Goal: Task Accomplishment & Management: Use online tool/utility

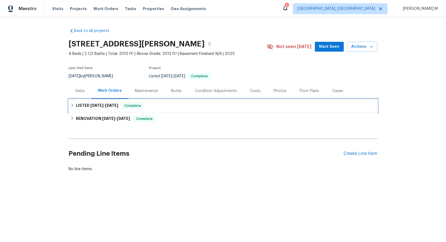
click at [159, 104] on div "LISTED 8/25/25 - 8/27/25 Complete" at bounding box center [222, 105] width 305 height 7
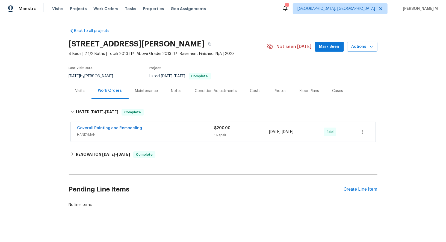
click at [99, 132] on span "HANDYMAN" at bounding box center [145, 134] width 137 height 5
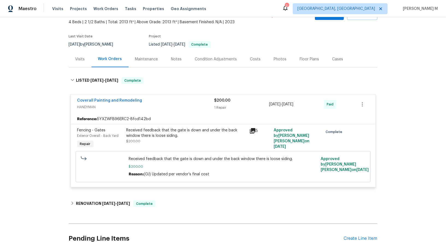
scroll to position [38, 0]
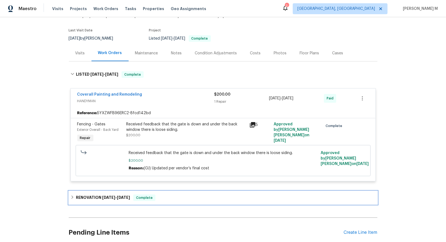
click at [78, 194] on h6 "RENOVATION 3/27/25 - 3/31/25" at bounding box center [103, 197] width 54 height 7
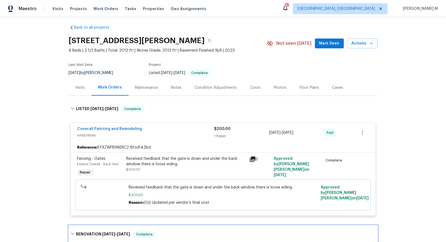
scroll to position [0, 0]
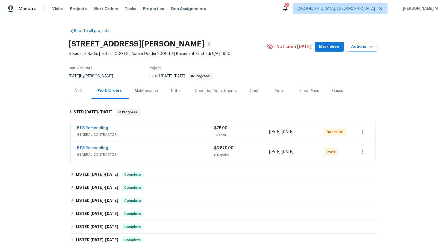
click at [96, 132] on span "GENERAL_CONTRACTOR" at bounding box center [145, 134] width 137 height 5
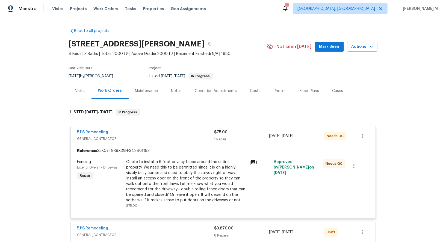
click at [146, 88] on div "Maintenance" at bounding box center [146, 90] width 23 height 5
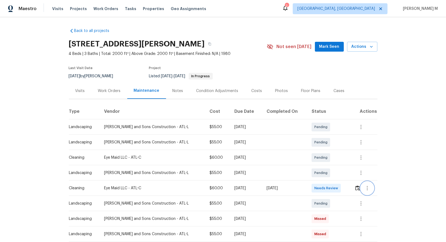
click at [365, 187] on icon "button" at bounding box center [367, 188] width 7 height 7
click at [299, 188] on div at bounding box center [223, 121] width 446 height 242
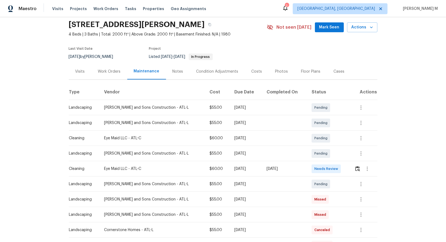
click at [359, 188] on td at bounding box center [363, 183] width 27 height 15
click at [359, 185] on button "button" at bounding box center [360, 183] width 13 height 13
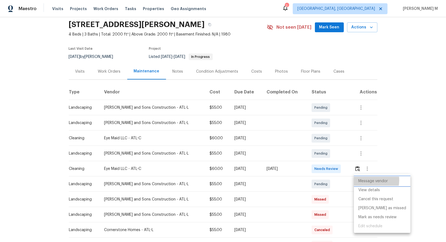
click at [366, 180] on li "Message vendor" at bounding box center [382, 181] width 56 height 9
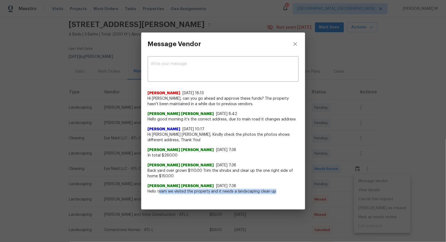
drag, startPoint x: 159, startPoint y: 193, endPoint x: 289, endPoint y: 190, distance: 131.0
click at [290, 191] on span "Hello team we visited the property and it needs a landscaping clean up" at bounding box center [223, 191] width 151 height 5
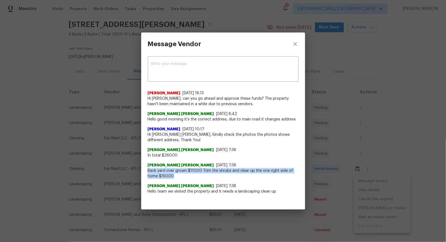
drag, startPoint x: 146, startPoint y: 169, endPoint x: 176, endPoint y: 171, distance: 30.3
click at [182, 175] on div "x ​ Alexis Berman 9/23/25, 18:13 Hi Akshaya, can you go ahead and approve these…" at bounding box center [223, 127] width 164 height 145
click at [202, 175] on span "Back yard over grown $110.00 Trim the shrubs and clear up the one right side of…" at bounding box center [223, 173] width 151 height 11
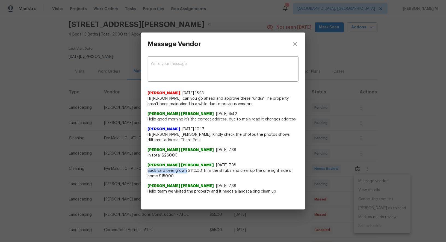
drag, startPoint x: 147, startPoint y: 169, endPoint x: 186, endPoint y: 169, distance: 39.0
click at [186, 169] on div "x ​ Alexis Berman 9/23/25, 18:13 Hi Akshaya, can you go ahead and approve these…" at bounding box center [223, 127] width 164 height 145
copy span "Back yard over grown"
drag, startPoint x: 202, startPoint y: 171, endPoint x: 158, endPoint y: 175, distance: 45.0
click at [158, 175] on span "Back yard over grown $110.00 Trim the shrubs and clear up the one right side of…" at bounding box center [223, 173] width 151 height 11
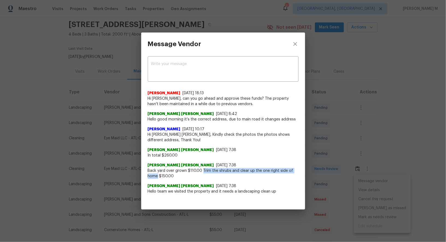
copy span "Trim the shrubs and clear up the one right side of home"
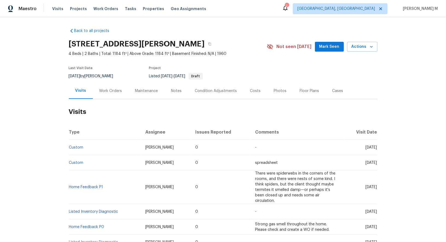
click at [109, 91] on div "Work Orders" at bounding box center [111, 91] width 36 height 16
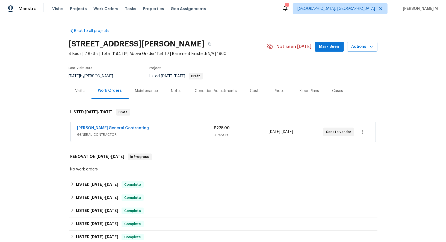
scroll to position [4, 0]
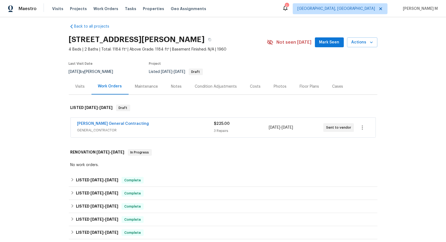
click at [102, 129] on div "[PERSON_NAME] General Contracting GENERAL_CONTRACTOR" at bounding box center [145, 127] width 137 height 13
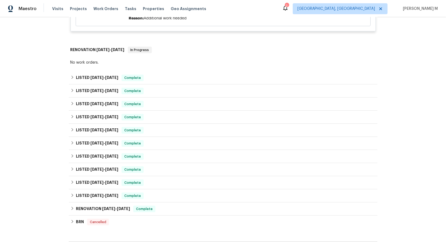
scroll to position [311, 0]
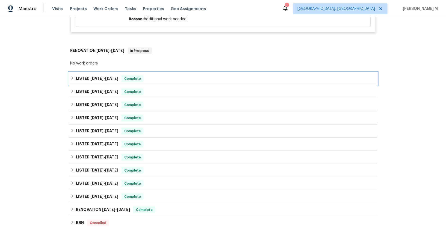
click at [97, 75] on h6 "LISTED 9/12/25 - 9/18/25" at bounding box center [97, 78] width 42 height 7
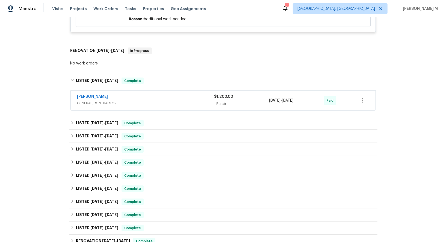
click at [95, 100] on span "GENERAL_CONTRACTOR" at bounding box center [145, 102] width 137 height 5
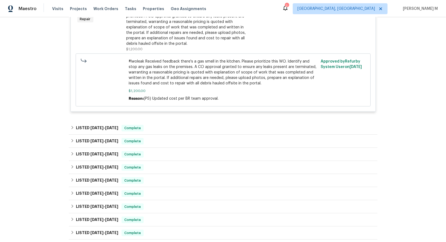
scroll to position [437, 0]
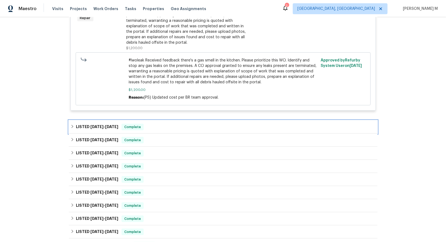
click at [112, 124] on h6 "LISTED 8/19/25 - 8/25/25" at bounding box center [97, 127] width 42 height 7
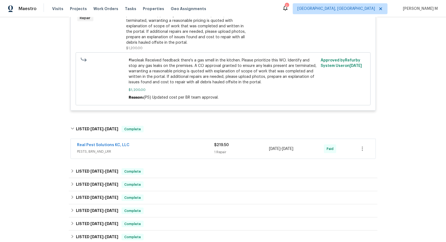
click at [87, 149] on span "PESTS, BRN_AND_LRR" at bounding box center [145, 151] width 137 height 5
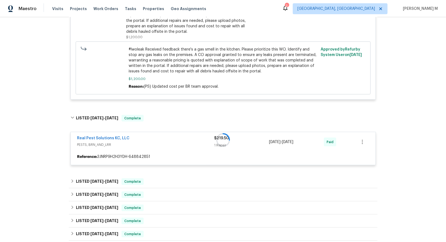
scroll to position [448, 0]
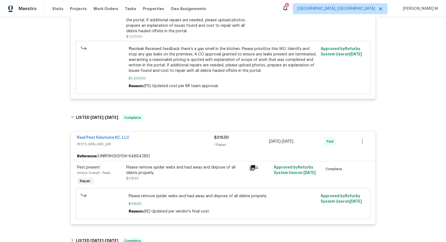
click at [160, 165] on div "Please remove spider webs and haul away and dispose of all debris properly." at bounding box center [186, 170] width 120 height 11
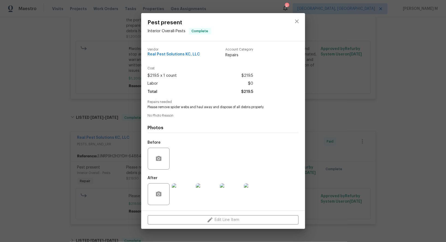
click at [178, 194] on img at bounding box center [183, 194] width 22 height 22
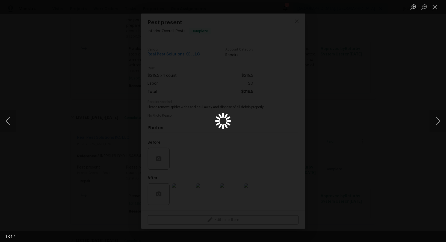
click at [380, 29] on div "Lightbox" at bounding box center [223, 121] width 446 height 242
click at [434, 7] on button "Close lightbox" at bounding box center [434, 7] width 11 height 10
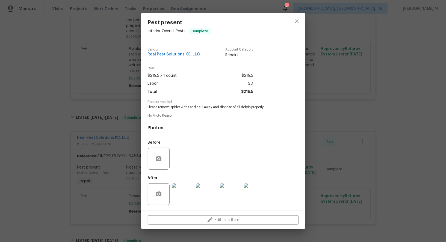
click at [204, 200] on img at bounding box center [207, 194] width 22 height 22
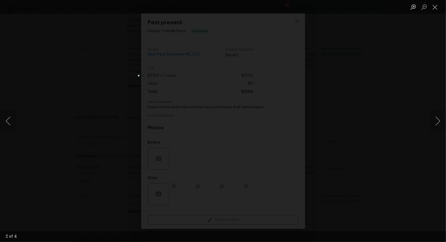
click at [318, 129] on div "Lightbox" at bounding box center [223, 121] width 446 height 242
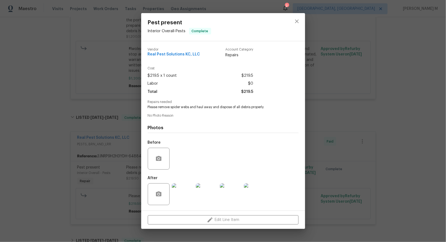
click at [111, 134] on div "Pest present Interior Overall - Pests Complete Vendor Real Pest Solutions KC, L…" at bounding box center [223, 121] width 446 height 242
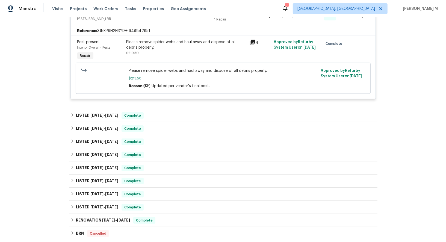
scroll to position [574, 0]
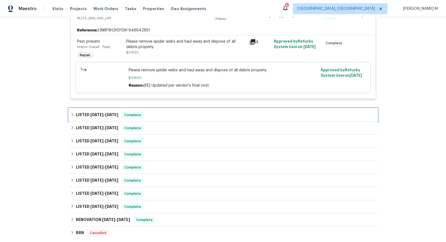
click at [94, 108] on div "LISTED 5/20/25 - 6/18/25 Complete" at bounding box center [223, 114] width 308 height 13
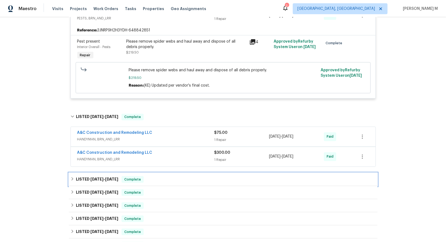
click at [93, 177] on span "3/6/25" at bounding box center [96, 179] width 13 height 4
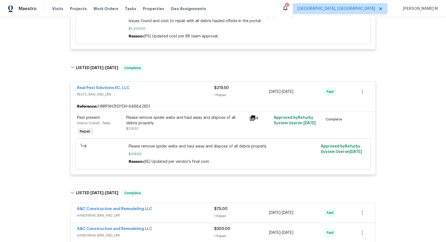
click at [101, 213] on span "HANDYMAN, BRN_AND_LRR" at bounding box center [145, 215] width 137 height 5
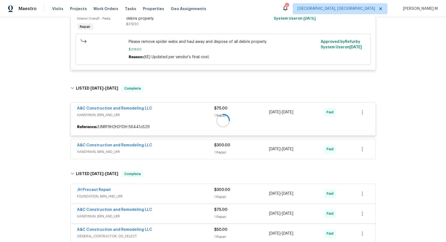
scroll to position [603, 0]
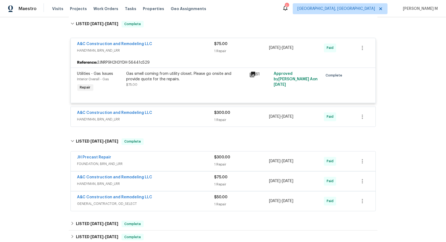
click at [109, 117] on span "HANDYMAN, BRN_AND_LRR" at bounding box center [145, 119] width 137 height 5
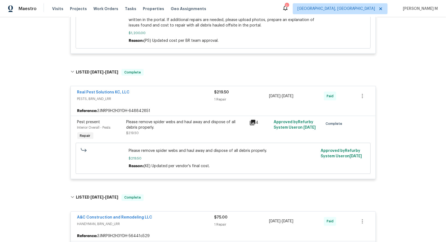
scroll to position [489, 0]
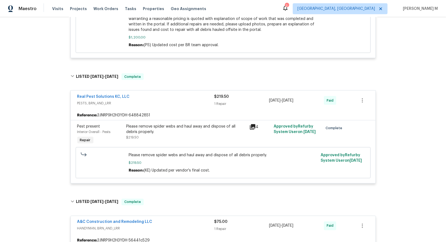
click at [192, 125] on div "Please remove spider webs and haul away and dispose of all debris properly. $21…" at bounding box center [186, 132] width 120 height 16
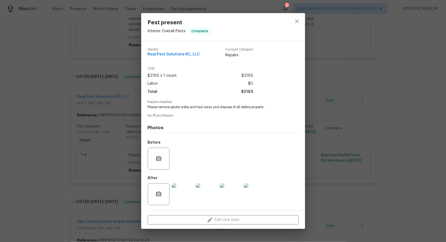
click at [332, 138] on div "Pest present Interior Overall - Pests Complete Vendor Real Pest Solutions KC, L…" at bounding box center [223, 121] width 446 height 242
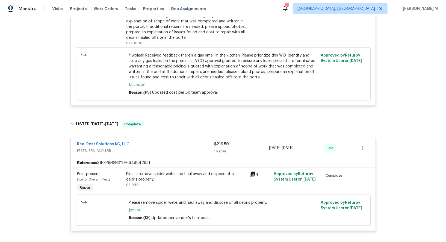
scroll to position [440, 0]
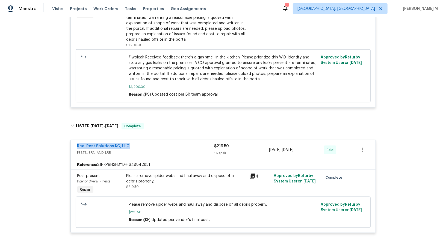
drag, startPoint x: 132, startPoint y: 135, endPoint x: 60, endPoint y: 134, distance: 72.0
click at [60, 134] on div "Back to all projects 17244 Montgall Dr, Belton, MO 64012 4 Beds | 2 Baths | Tot…" at bounding box center [223, 129] width 446 height 225
copy link "Real Pest Solutions KC, LLC"
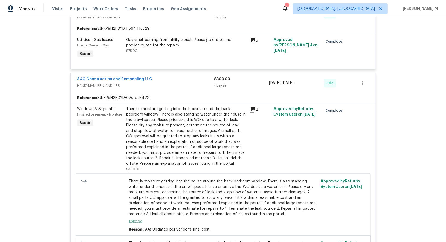
scroll to position [1018, 0]
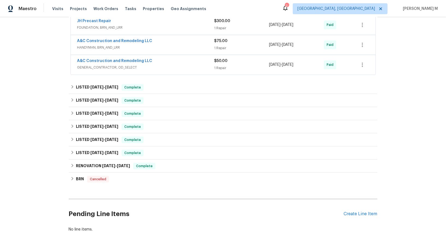
click at [347, 201] on div "Pending Line Items Create Line Item" at bounding box center [223, 213] width 308 height 25
click at [349, 211] on div "Create Line Item" at bounding box center [361, 213] width 34 height 5
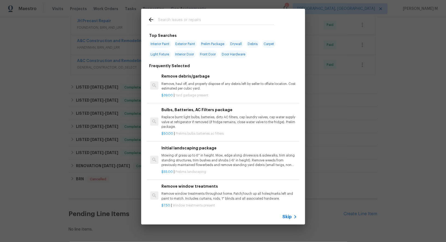
click at [291, 216] on span "Skip" at bounding box center [286, 216] width 9 height 5
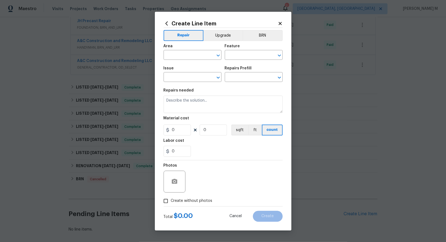
click at [173, 62] on span "Area ​" at bounding box center [192, 52] width 58 height 22
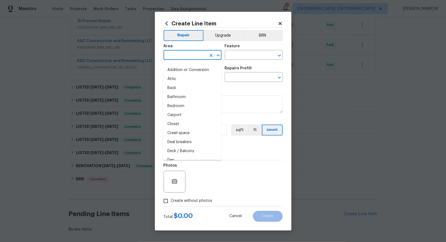
click at [174, 55] on input "text" at bounding box center [184, 55] width 43 height 8
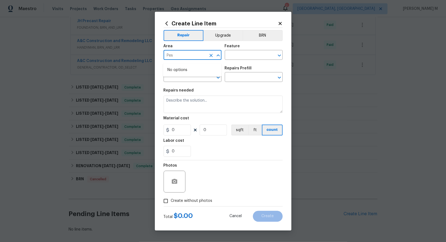
type input "Pest"
click at [174, 77] on li "Interior Overall" at bounding box center [192, 78] width 58 height 9
type input "Interior Overall"
click at [233, 60] on input "text" at bounding box center [246, 55] width 43 height 8
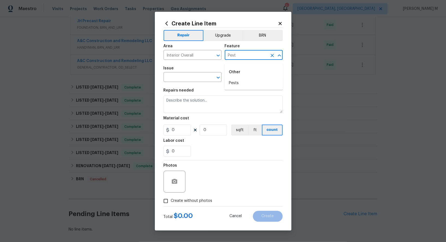
click at [239, 79] on li "Pests" at bounding box center [253, 83] width 58 height 9
type input "Pests"
click at [179, 77] on input "text" at bounding box center [184, 77] width 43 height 8
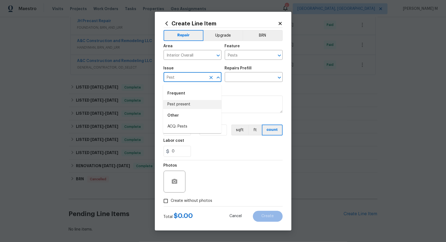
click at [187, 108] on li "Pest present" at bounding box center [192, 104] width 58 height 9
type input "Pest present"
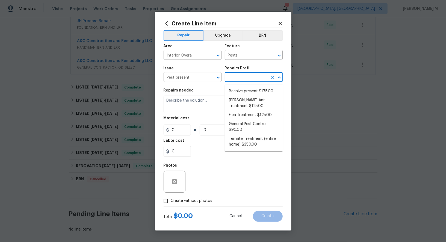
click at [240, 78] on input "text" at bounding box center [246, 77] width 43 height 8
click at [247, 121] on li "General Pest Control $90.00" at bounding box center [253, 127] width 58 height 15
type input "General Pest Control $90.00"
type textarea "General pest treatment for active pest/insect infestation - non termite"
type input "90"
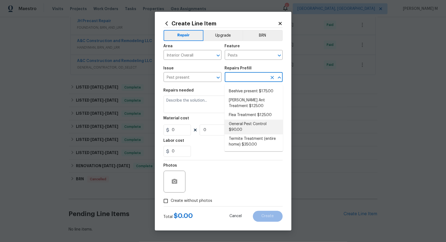
type input "1"
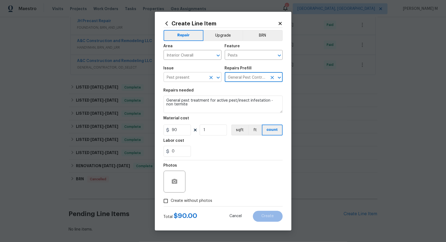
click at [189, 77] on input "Pest present" at bounding box center [184, 77] width 43 height 8
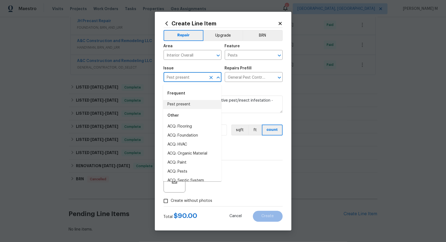
click at [189, 77] on input "Pest present" at bounding box center [184, 77] width 43 height 8
click at [251, 83] on body "Maestro Visits Projects Work Orders Tasks Properties Geo Assignments 2 Albuquer…" at bounding box center [223, 121] width 446 height 242
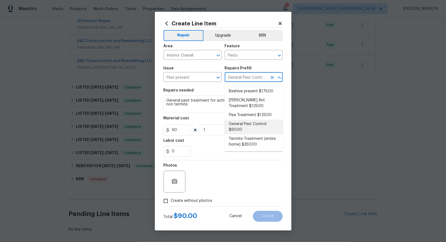
click at [251, 82] on input "General Pest Control $90.00" at bounding box center [246, 77] width 43 height 8
click at [196, 56] on input "Interior Overall" at bounding box center [184, 55] width 43 height 8
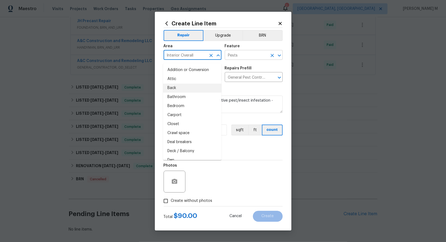
click at [242, 58] on input "Pests" at bounding box center [246, 55] width 43 height 8
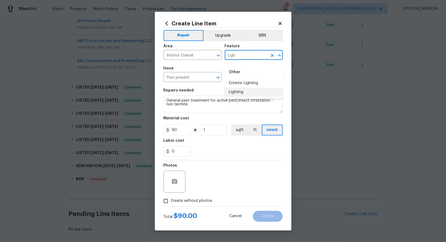
click at [232, 91] on li "Lighting" at bounding box center [253, 92] width 58 height 9
type input "Lighting"
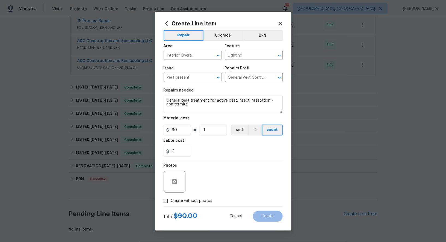
click at [196, 84] on span "Issue Pest present ​" at bounding box center [192, 74] width 58 height 22
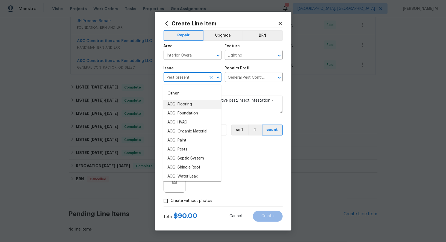
click at [193, 80] on input "Pest present" at bounding box center [184, 77] width 43 height 8
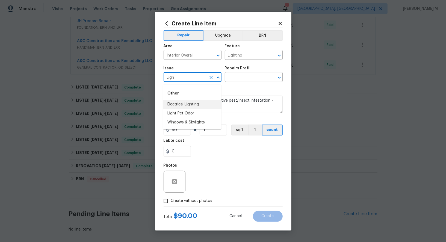
click at [192, 98] on div "Other" at bounding box center [192, 93] width 58 height 13
click at [192, 105] on li "Electrical Lighting" at bounding box center [192, 104] width 58 height 9
type input "Electrical Lighting"
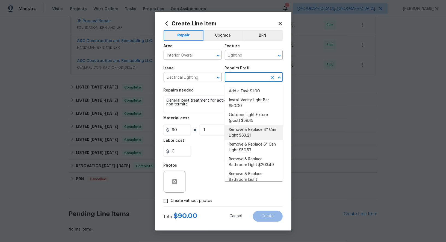
click at [239, 79] on input "text" at bounding box center [246, 77] width 43 height 8
click at [240, 92] on li "Add a Task $1.00" at bounding box center [253, 91] width 58 height 9
type input "Add a Task $1.00"
type textarea "HPM to detail"
type input "1"
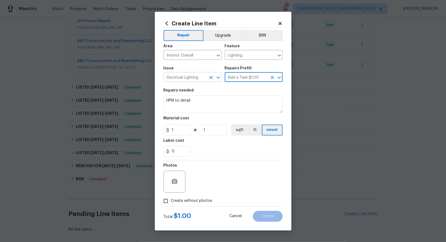
click at [187, 81] on input "Electrical Lighting" at bounding box center [184, 77] width 43 height 8
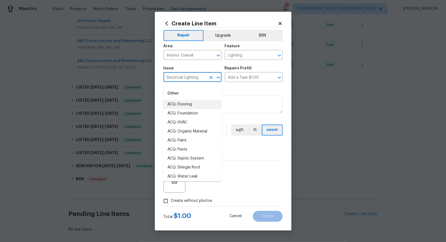
click at [187, 81] on input "Electrical Lighting" at bounding box center [184, 77] width 43 height 8
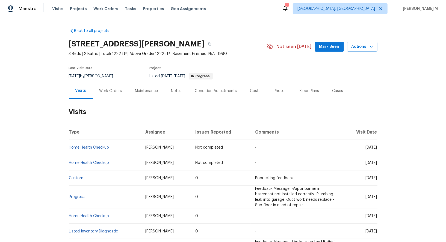
click at [100, 88] on div "Work Orders" at bounding box center [110, 90] width 23 height 5
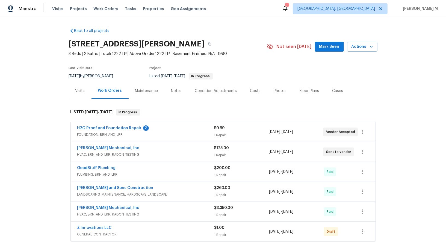
click at [109, 132] on span "FOUNDATION, BRN_AND_LRR" at bounding box center [145, 134] width 137 height 5
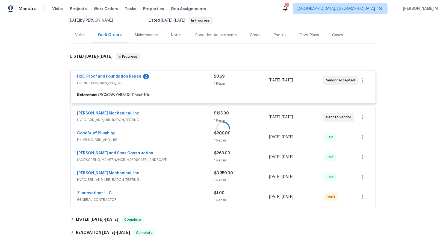
scroll to position [56, 0]
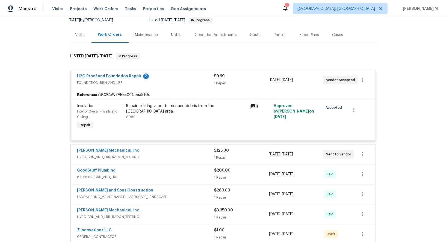
click at [120, 154] on span "HVAC, BRN_AND_LRR, RADON_TESTING" at bounding box center [145, 156] width 137 height 5
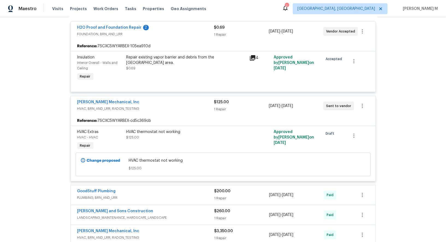
scroll to position [105, 0]
drag, startPoint x: 131, startPoint y: 98, endPoint x: 69, endPoint y: 98, distance: 62.2
click at [69, 98] on div "H2O Proof and Foundation Repair 2 FOUNDATION, BRN_AND_LRR $0.69 1 Repair 8/25/2…" at bounding box center [223, 141] width 308 height 250
copy link "JH Martin Mechanical, Inc"
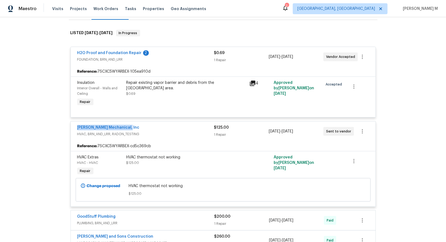
scroll to position [78, 0]
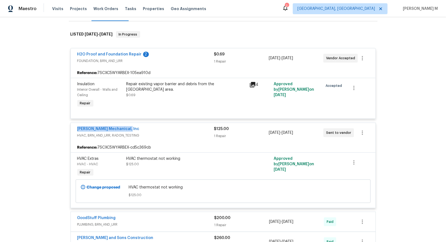
copy link "JH Martin Mechanical, Inc"
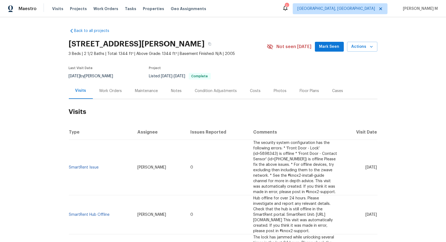
click at [113, 83] on div "Work Orders" at bounding box center [111, 91] width 36 height 16
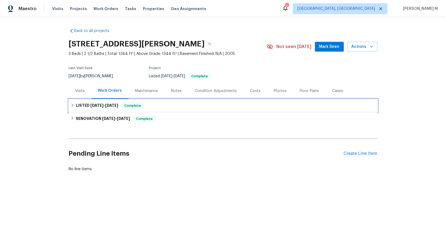
click at [95, 108] on div "LISTED [DATE] - [DATE] Complete" at bounding box center [223, 105] width 308 height 13
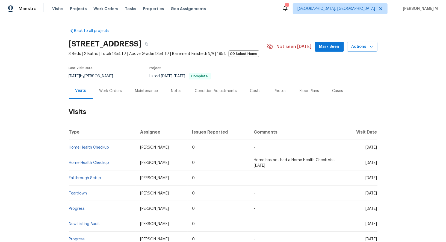
click at [106, 99] on h2 "Visits" at bounding box center [223, 111] width 308 height 25
click at [107, 90] on div "Work Orders" at bounding box center [110, 90] width 23 height 5
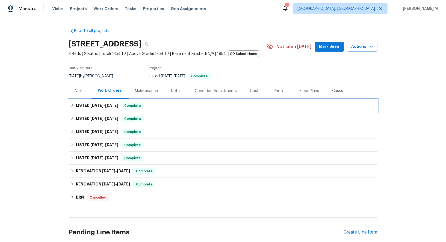
click at [97, 103] on span "8/14/25" at bounding box center [96, 105] width 13 height 4
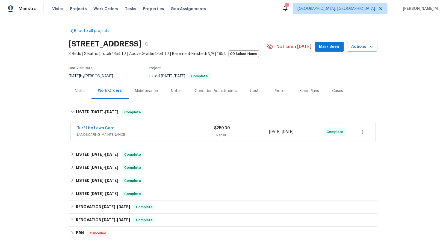
click at [95, 132] on span "LANDSCAPING_MAINTENANCE" at bounding box center [145, 134] width 137 height 5
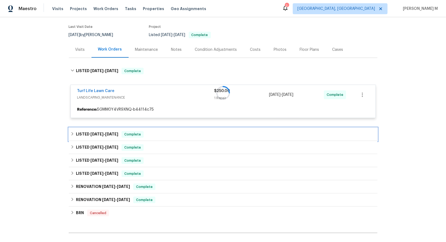
click at [112, 123] on div "Back to all projects 2642 49th St N, Saint Petersburg, FL 33710 3 Beds | 2 Bath…" at bounding box center [223, 127] width 308 height 288
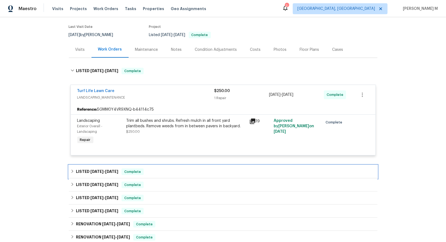
scroll to position [110, 0]
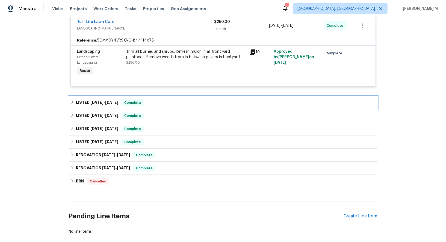
click at [107, 100] on span "[DATE]" at bounding box center [111, 102] width 13 height 4
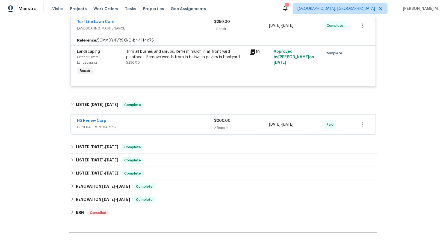
click at [100, 124] on span "GENERAL_CONTRACTOR" at bounding box center [145, 126] width 137 height 5
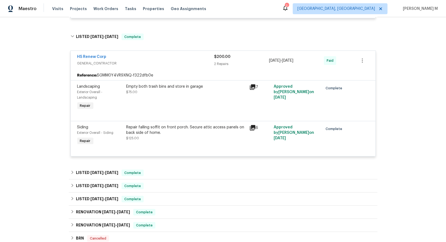
scroll to position [171, 0]
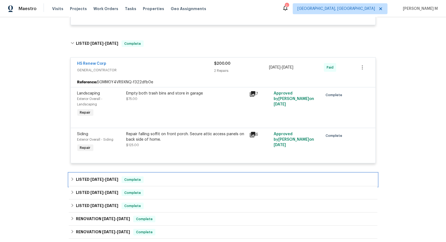
click at [97, 177] on span "4/10/25" at bounding box center [96, 179] width 13 height 4
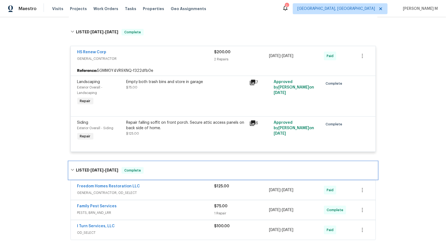
scroll to position [0, 0]
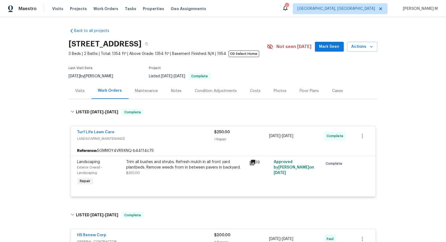
click at [131, 89] on div "Maintenance" at bounding box center [147, 91] width 36 height 16
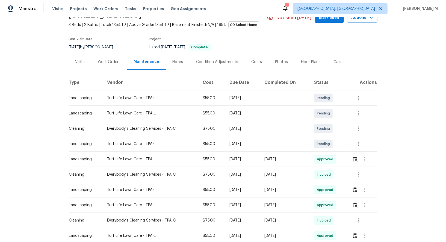
scroll to position [31, 0]
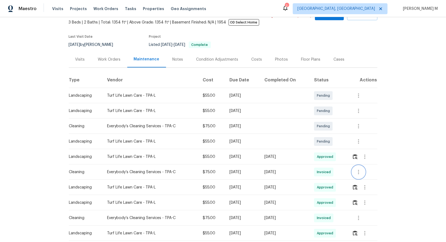
click at [360, 165] on button "button" at bounding box center [358, 171] width 13 height 13
click at [360, 164] on div "Message vendor View details Edit schedule" at bounding box center [223, 121] width 446 height 242
click at [361, 167] on li "Message vendor" at bounding box center [372, 169] width 38 height 9
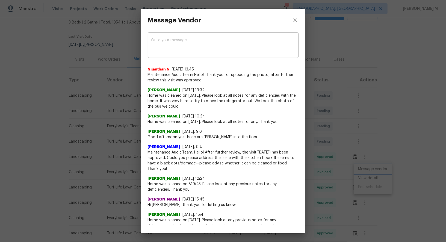
click at [369, 183] on div "Message Vendor x ​ Nijanthan N 9/18/25, 13:45 Maintenance Audit Team: Hello! Th…" at bounding box center [223, 121] width 446 height 242
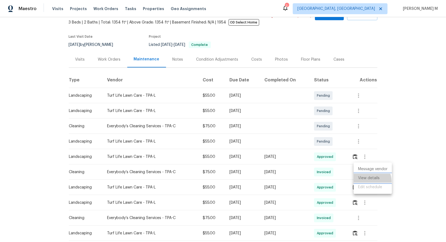
click at [369, 181] on li "View details" at bounding box center [372, 178] width 38 height 9
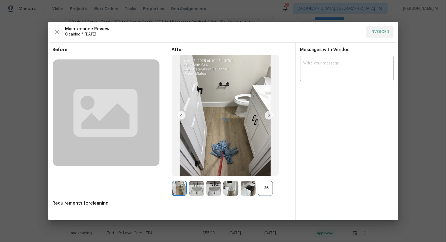
click at [268, 187] on div at bounding box center [222, 121] width 349 height 198
click at [265, 200] on span "Requirements for cleaning" at bounding box center [172, 202] width 238 height 5
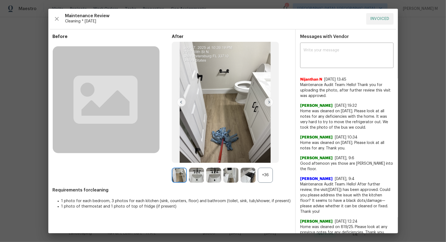
click at [267, 177] on div "+36" at bounding box center [265, 175] width 15 height 15
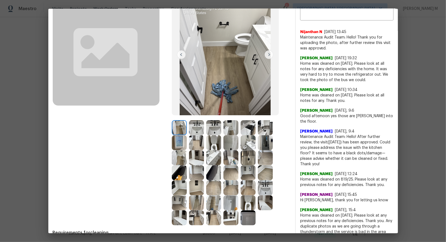
scroll to position [51, 0]
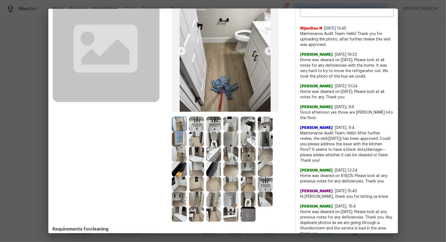
click at [195, 217] on img at bounding box center [196, 214] width 15 height 15
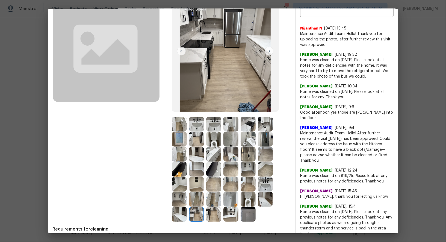
scroll to position [0, 0]
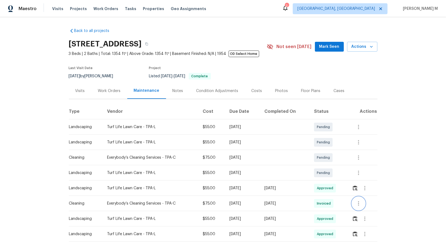
click at [360, 200] on icon "button" at bounding box center [358, 203] width 7 height 7
click at [360, 199] on li "Message vendor" at bounding box center [372, 200] width 38 height 9
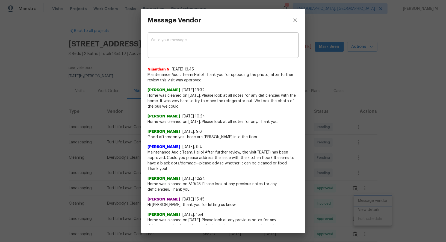
click at [384, 212] on div "Message Vendor x ​ [PERSON_NAME] N [DATE] 13:45 Maintenance Audit Team: Hello! …" at bounding box center [223, 121] width 446 height 242
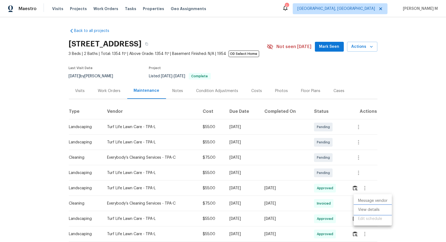
click at [378, 212] on li "View details" at bounding box center [372, 209] width 38 height 9
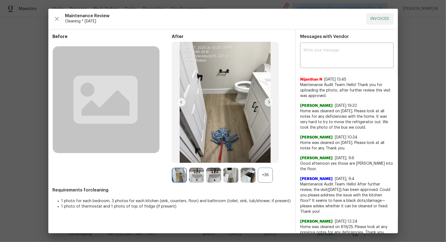
click at [261, 171] on div "+36" at bounding box center [265, 175] width 15 height 15
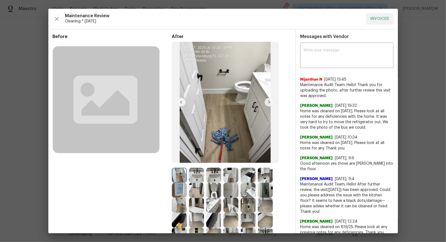
click at [248, 174] on img at bounding box center [247, 175] width 15 height 15
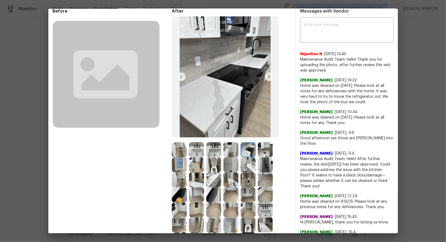
scroll to position [26, 0]
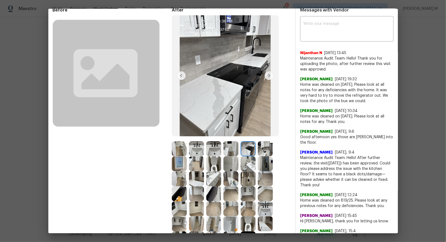
click at [250, 165] on img at bounding box center [247, 163] width 15 height 15
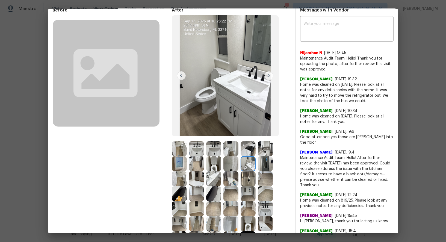
click at [194, 195] on img at bounding box center [196, 193] width 15 height 15
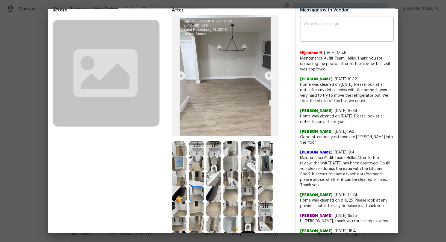
click at [178, 174] on img at bounding box center [179, 178] width 15 height 15
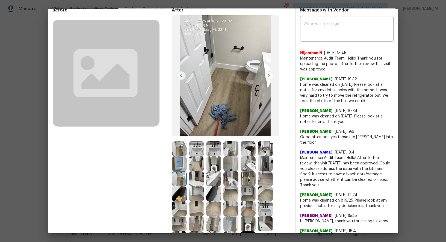
click at [178, 174] on img at bounding box center [179, 178] width 15 height 15
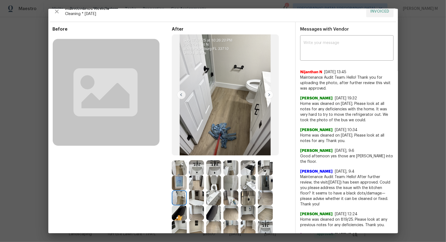
scroll to position [7, 0]
click at [174, 197] on img at bounding box center [179, 197] width 15 height 15
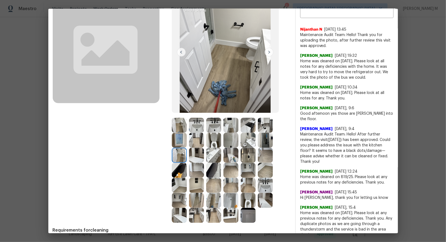
scroll to position [61, 0]
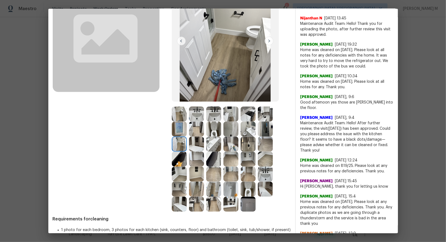
click at [214, 130] on img at bounding box center [213, 128] width 15 height 15
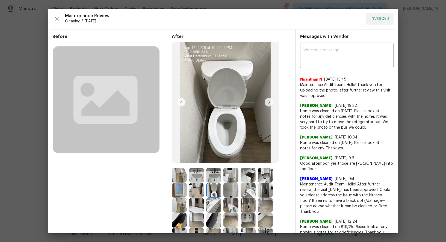
scroll to position [19, 0]
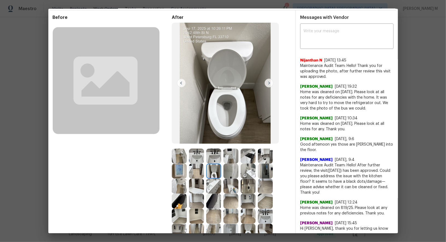
click at [222, 171] on div at bounding box center [214, 170] width 17 height 15
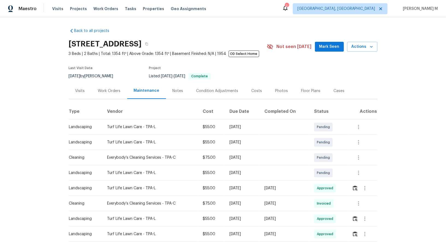
click at [114, 95] on div "Work Orders" at bounding box center [109, 91] width 36 height 16
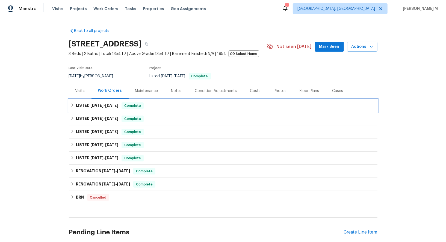
click at [105, 99] on div "LISTED [DATE] - [DATE] Complete" at bounding box center [223, 105] width 308 height 13
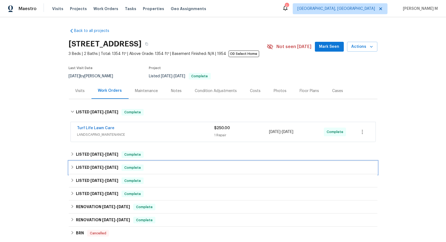
click at [103, 161] on div "LISTED [DATE] - [DATE] Complete" at bounding box center [223, 167] width 308 height 13
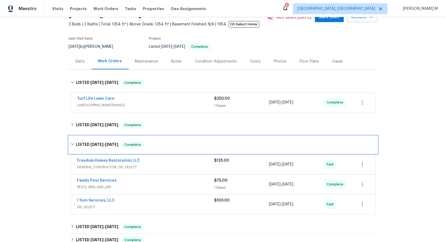
scroll to position [40, 0]
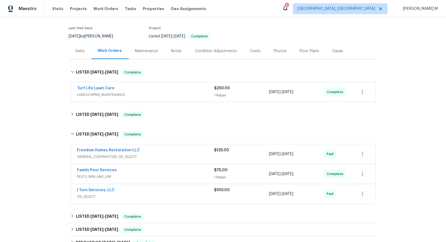
click at [139, 55] on div "Maintenance" at bounding box center [147, 51] width 36 height 16
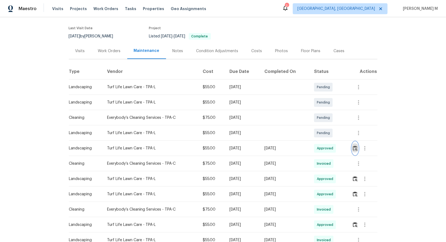
click at [354, 148] on button "button" at bounding box center [355, 148] width 6 height 13
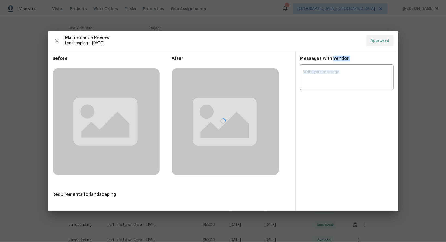
click at [354, 148] on div at bounding box center [222, 121] width 349 height 181
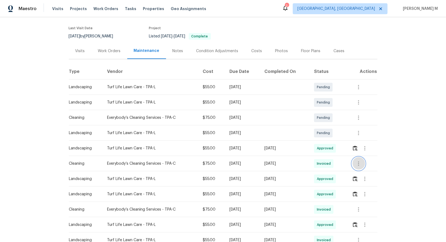
click at [361, 160] on icon "button" at bounding box center [358, 163] width 7 height 7
click at [102, 49] on div at bounding box center [223, 121] width 446 height 242
click at [102, 50] on div "Work Orders" at bounding box center [109, 50] width 23 height 5
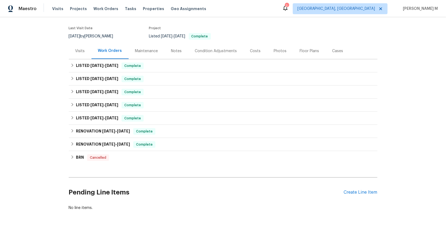
scroll to position [40, 0]
click at [129, 50] on div "Maintenance" at bounding box center [147, 51] width 36 height 16
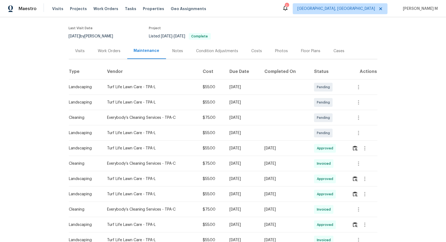
scroll to position [67, 0]
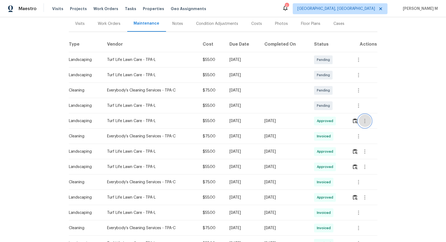
click at [360, 118] on button "button" at bounding box center [364, 120] width 13 height 13
click at [358, 119] on div at bounding box center [223, 121] width 446 height 242
click at [356, 120] on img "button" at bounding box center [355, 120] width 5 height 5
click at [359, 136] on icon "button" at bounding box center [358, 136] width 7 height 7
click at [359, 136] on li "Message vendor" at bounding box center [372, 133] width 38 height 9
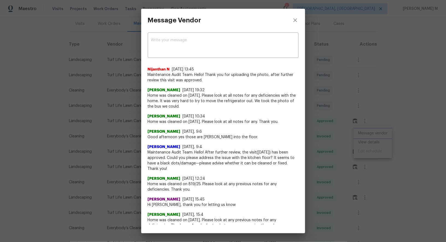
click at [370, 148] on div "Message Vendor x ​ Nijanthan N 9/18/25, 13:45 Maintenance Audit Team: Hello! Th…" at bounding box center [223, 121] width 446 height 242
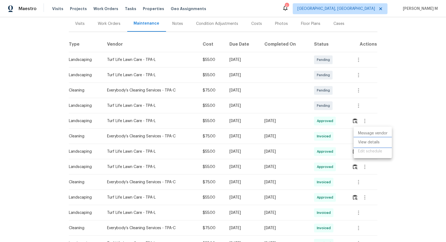
click at [370, 145] on li "View details" at bounding box center [372, 142] width 38 height 9
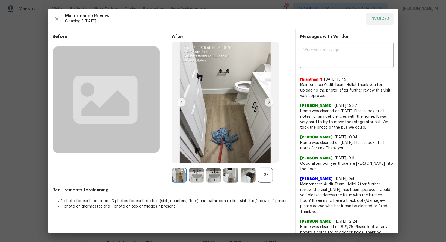
click at [269, 172] on div "+36" at bounding box center [265, 175] width 15 height 15
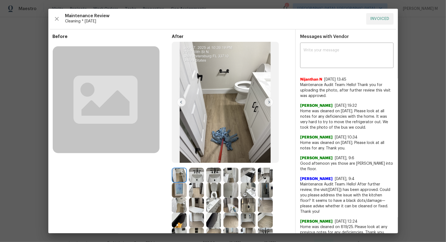
click at [253, 176] on img at bounding box center [247, 175] width 15 height 15
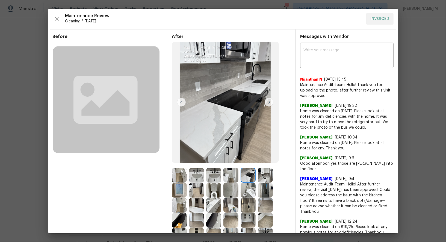
click at [243, 195] on img at bounding box center [247, 190] width 15 height 15
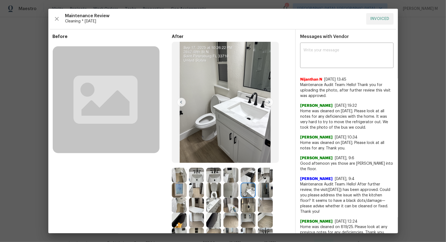
click at [215, 192] on img at bounding box center [213, 190] width 15 height 15
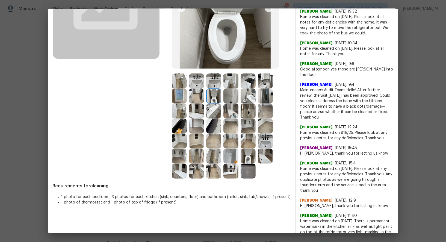
scroll to position [113, 0]
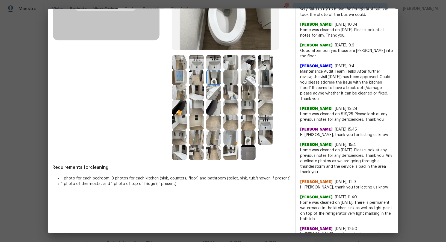
click at [197, 156] on img at bounding box center [196, 152] width 15 height 15
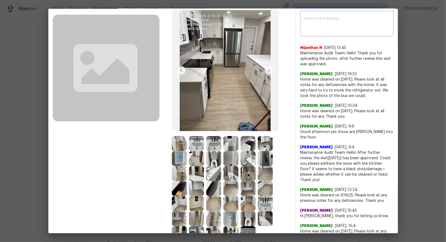
scroll to position [63, 0]
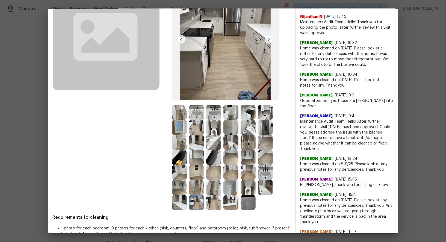
click at [273, 36] on img at bounding box center [225, 39] width 107 height 121
click at [271, 37] on img at bounding box center [268, 39] width 9 height 9
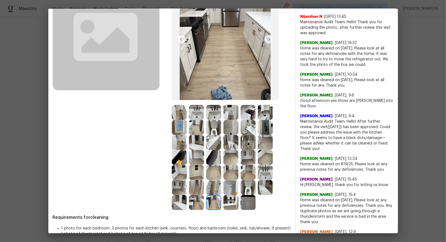
click at [267, 127] on img at bounding box center [265, 127] width 15 height 15
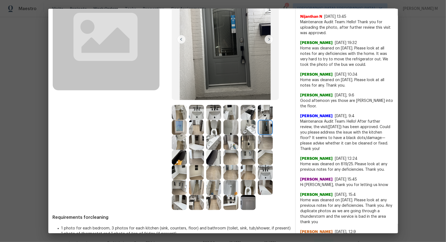
click at [213, 189] on img at bounding box center [213, 187] width 15 height 15
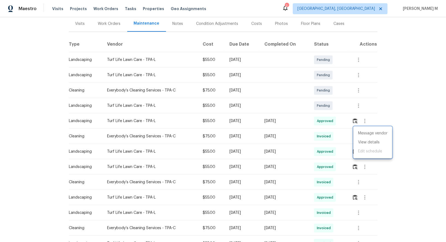
click at [265, 129] on div at bounding box center [223, 121] width 446 height 242
click at [362, 102] on icon "button" at bounding box center [358, 105] width 7 height 7
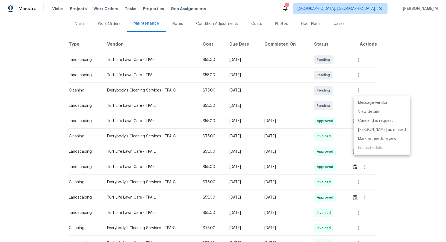
click at [362, 99] on li "Message vendor" at bounding box center [381, 102] width 56 height 9
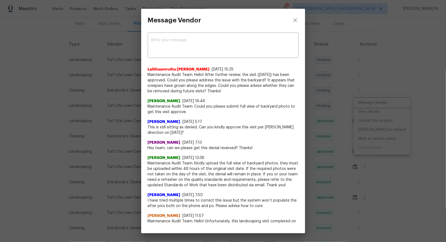
click at [360, 113] on div "Message Vendor x ​ Lalithaamrutha Davuluri 9/17/25, 15:25 Maintenance Audit Tea…" at bounding box center [223, 121] width 446 height 242
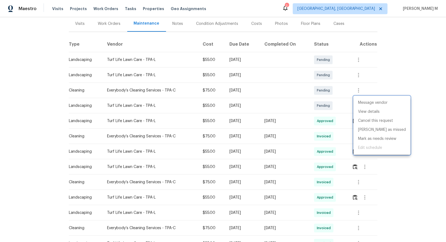
click at [363, 90] on div at bounding box center [223, 121] width 446 height 242
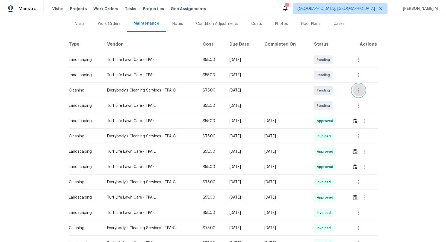
click at [363, 90] on button "button" at bounding box center [358, 90] width 13 height 13
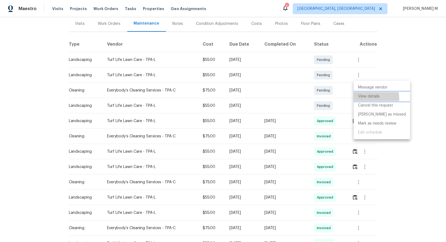
click at [363, 99] on li "View details" at bounding box center [381, 96] width 56 height 9
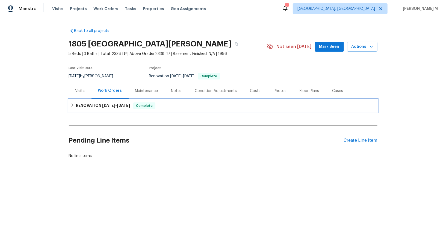
click at [98, 102] on h6 "RENOVATION [DATE] - [DATE]" at bounding box center [103, 105] width 54 height 7
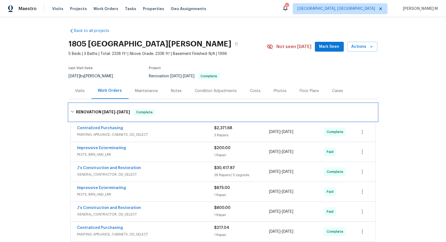
scroll to position [44, 0]
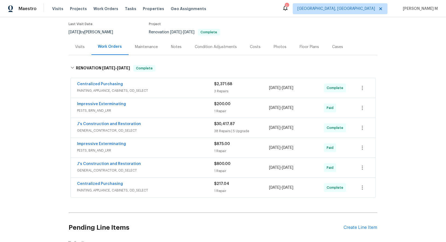
click at [118, 168] on span "GENERAL_CONTRACTOR, OD_SELECT" at bounding box center [145, 170] width 137 height 5
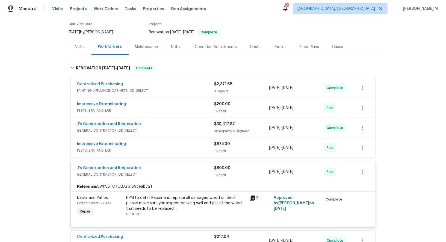
click at [108, 89] on span "PAINTING, APPLIANCE, CABINETS, OD_SELECT" at bounding box center [145, 90] width 137 height 5
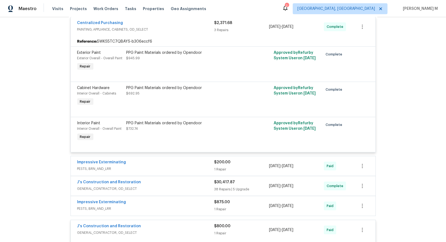
scroll to position [110, 0]
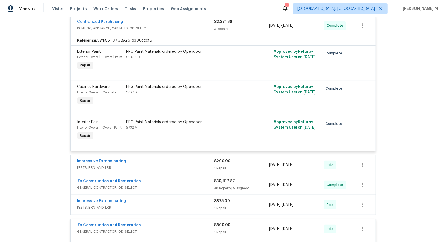
click at [103, 165] on div "Impressive Exterminating PESTS, BRN_AND_LRR $200.00 1 Repair [DATE] - [DATE] Pa…" at bounding box center [223, 165] width 305 height 20
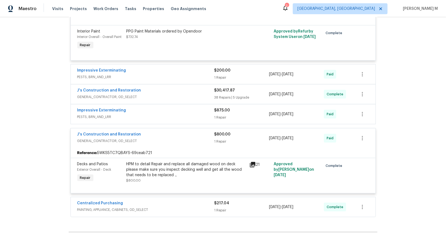
scroll to position [245, 0]
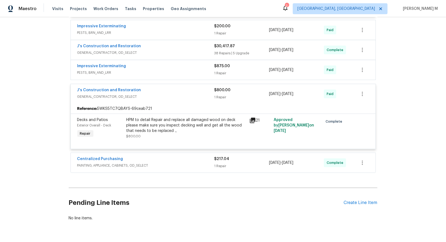
click at [103, 163] on span "PAINTING, APPLIANCE, CABINETS, OD_SELECT" at bounding box center [145, 165] width 137 height 5
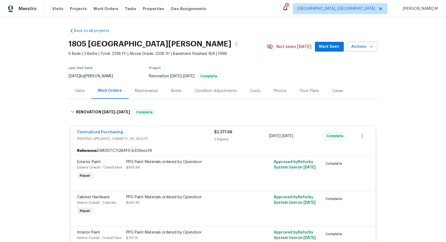
scroll to position [293, 0]
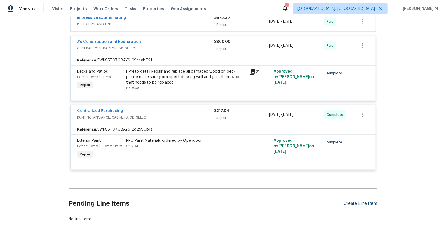
click at [357, 201] on div "Create Line Item" at bounding box center [361, 203] width 34 height 5
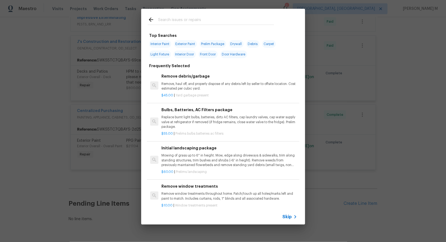
click at [280, 218] on div "Skip" at bounding box center [223, 216] width 164 height 15
click at [287, 218] on span "Skip" at bounding box center [286, 216] width 9 height 5
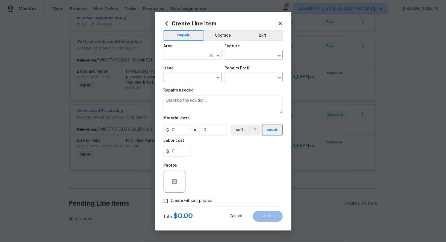
click at [186, 59] on input "text" at bounding box center [184, 55] width 43 height 8
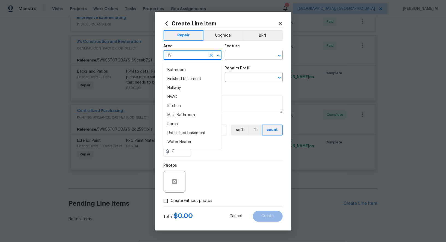
type input "HVA"
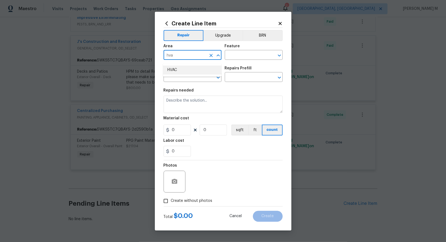
click at [188, 65] on ul "HVAC" at bounding box center [192, 69] width 58 height 13
click at [188, 69] on li "HVAC" at bounding box center [192, 69] width 58 height 9
type input "HVAC"
click at [238, 58] on input "text" at bounding box center [246, 55] width 43 height 8
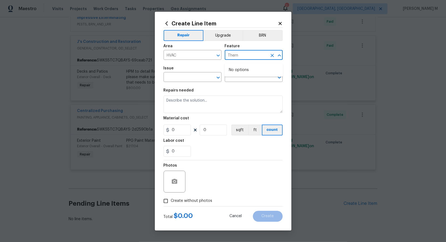
type input "Ther"
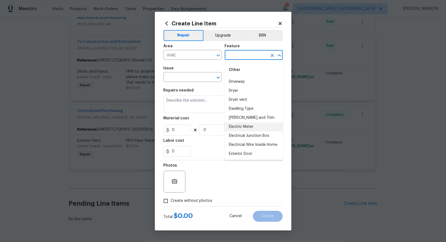
scroll to position [0, 0]
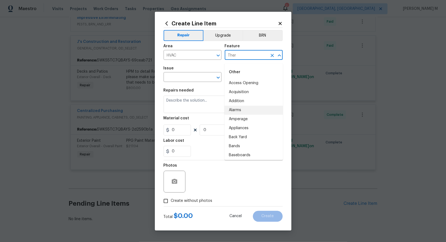
type input "Ther"
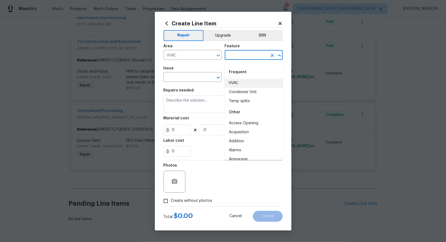
paste input "Thermostat"
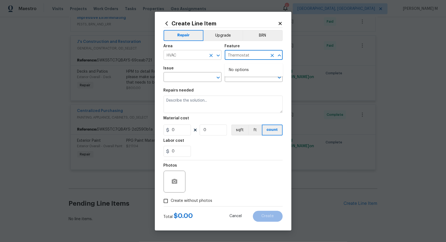
type input "Thermostat"
click at [185, 59] on input "HVAC" at bounding box center [184, 55] width 43 height 8
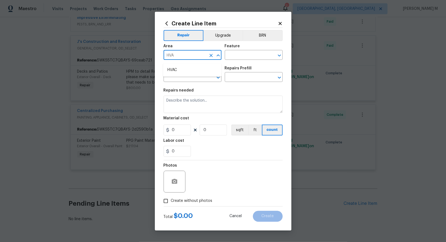
click at [185, 64] on ul "HVAC" at bounding box center [192, 69] width 58 height 13
click at [189, 67] on li "HVAC" at bounding box center [192, 69] width 58 height 9
type input "HVAC"
click at [239, 60] on input "text" at bounding box center [246, 55] width 43 height 8
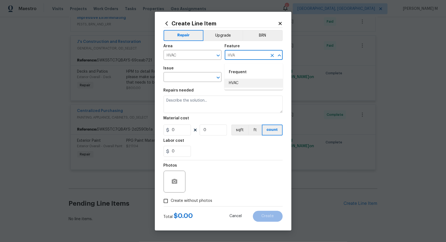
click at [237, 84] on li "HVAC" at bounding box center [253, 83] width 58 height 9
type input "HVAC"
click at [199, 80] on input "text" at bounding box center [184, 77] width 43 height 8
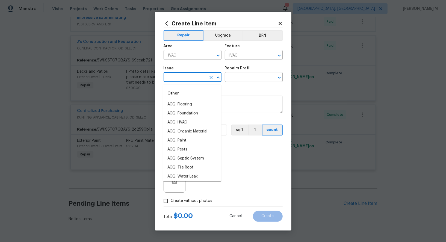
paste input "Thermostat"
type input "Thermostat"
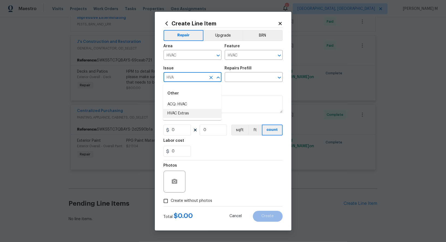
click at [193, 111] on li "HVAC Extras" at bounding box center [192, 113] width 58 height 9
click at [185, 80] on input "HVAC Extras" at bounding box center [184, 77] width 43 height 8
click at [172, 81] on input "HVAC Extras" at bounding box center [184, 77] width 43 height 8
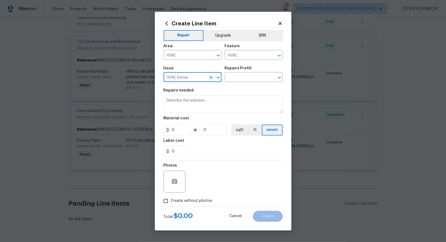
click at [172, 81] on input "HVAC Extras" at bounding box center [184, 77] width 43 height 8
type input "HVAC Extras"
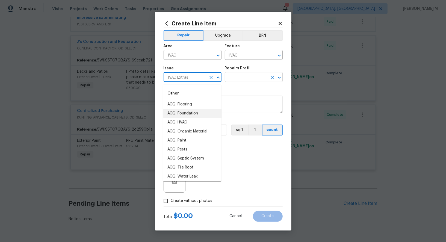
click at [249, 79] on input "text" at bounding box center [246, 77] width 43 height 8
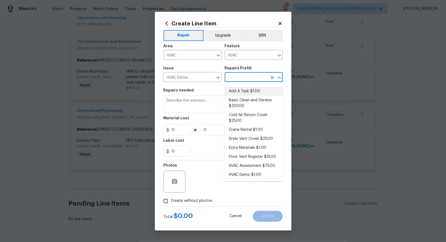
click at [241, 93] on li "Add A Task $1.00" at bounding box center [253, 91] width 58 height 9
type input "Add A Task $1.00"
type textarea "HPM to detail"
type input "1"
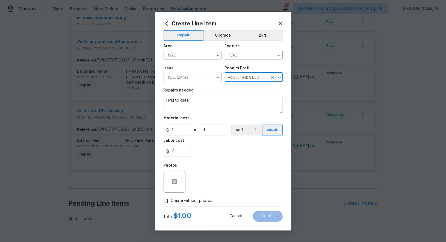
click at [240, 78] on input "Add A Task $1.00" at bounding box center [246, 77] width 43 height 8
click at [232, 77] on input "Add A Task $1.00" at bounding box center [246, 77] width 43 height 8
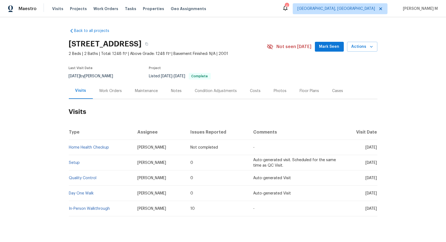
click at [102, 83] on div "Work Orders" at bounding box center [111, 91] width 36 height 16
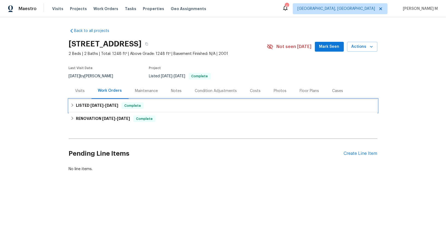
click at [112, 104] on h6 "LISTED [DATE] - [DATE]" at bounding box center [97, 105] width 42 height 7
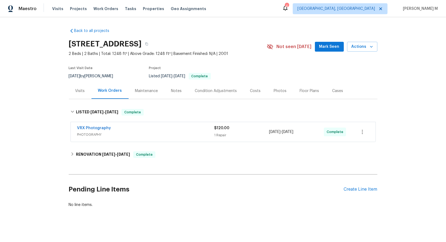
click at [102, 158] on div "Back to all projects [STREET_ADDRESS] 2 Beds | 2 Baths | Total: 1248 ft² | Abov…" at bounding box center [223, 118] width 308 height 188
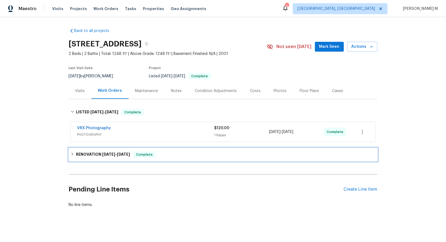
click at [105, 152] on span "[DATE]" at bounding box center [108, 154] width 13 height 4
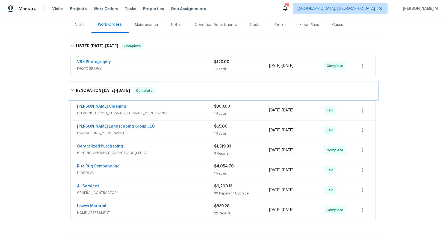
scroll to position [66, 0]
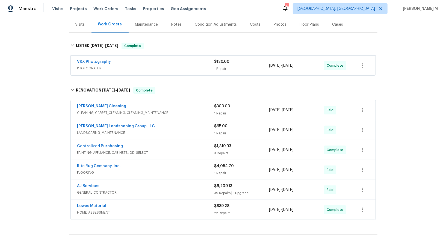
click at [137, 25] on div "Maintenance" at bounding box center [147, 24] width 36 height 16
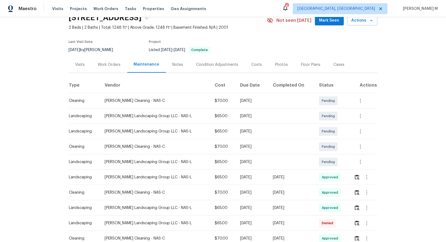
scroll to position [35, 0]
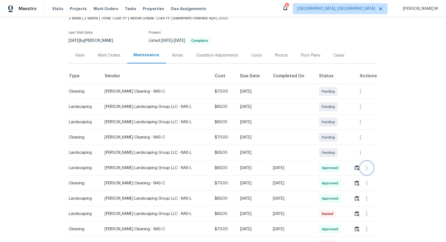
click at [365, 167] on icon "button" at bounding box center [366, 168] width 7 height 7
click at [365, 167] on li "Message vendor" at bounding box center [379, 165] width 38 height 9
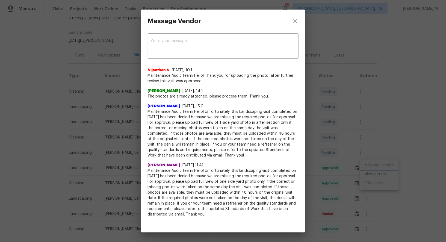
click at [368, 144] on div "Message Vendor x ​ [PERSON_NAME] N [DATE], 10:1 Maintenance Audit Team: Hello! …" at bounding box center [223, 121] width 446 height 242
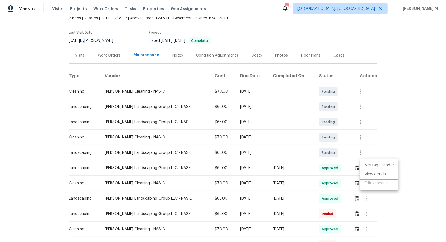
click at [369, 176] on li "View details" at bounding box center [379, 174] width 38 height 9
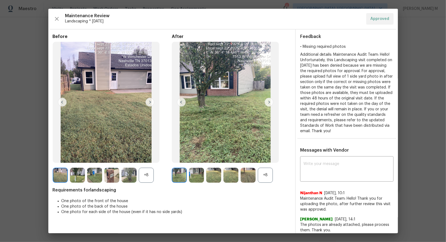
click at [264, 171] on div "+8" at bounding box center [265, 175] width 15 height 15
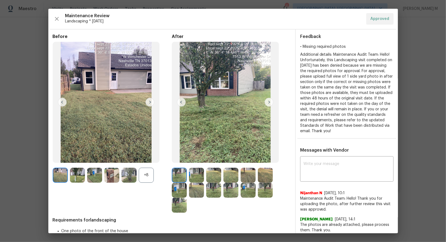
click at [226, 190] on img at bounding box center [230, 190] width 15 height 15
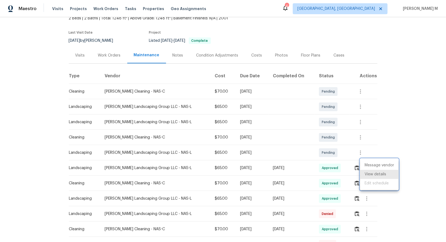
click at [95, 38] on div at bounding box center [223, 121] width 446 height 242
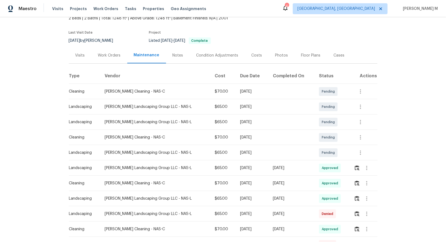
click at [99, 47] on div "Work Orders" at bounding box center [109, 55] width 36 height 16
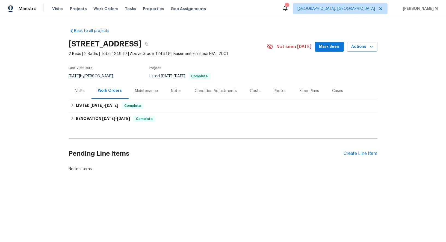
click at [145, 85] on div "Maintenance" at bounding box center [147, 91] width 36 height 16
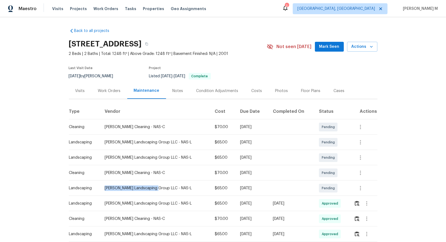
drag, startPoint x: 100, startPoint y: 184, endPoint x: 158, endPoint y: 187, distance: 58.2
click at [158, 187] on tr "Landscaping Sandoval Landscaping Group LLC - NAS-L $65.00 Mon, Sep 29 2025 Pend…" at bounding box center [223, 187] width 308 height 15
copy tr "Sandoval Landscaping Group"
click at [154, 176] on td "Soledad Cleaning - NAS-C" at bounding box center [155, 172] width 110 height 15
drag, startPoint x: 104, startPoint y: 186, endPoint x: 157, endPoint y: 186, distance: 52.7
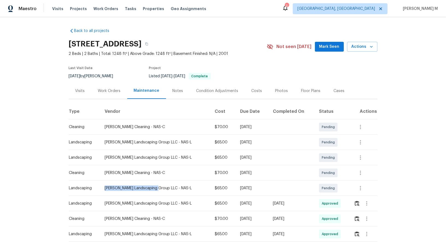
click at [157, 186] on td "Sandoval Landscaping Group LLC - NAS-L" at bounding box center [155, 187] width 110 height 15
copy div "Sandoval Landscaping Group"
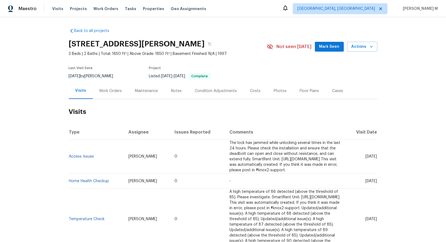
click at [89, 88] on div "Visits" at bounding box center [81, 91] width 24 height 16
click at [103, 88] on div "Work Orders" at bounding box center [110, 90] width 23 height 5
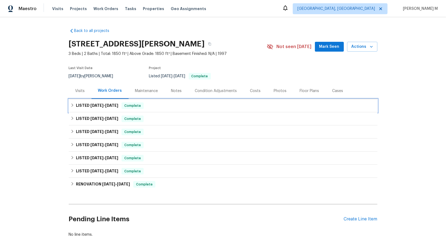
click at [92, 103] on span "9/22/25" at bounding box center [96, 105] width 13 height 4
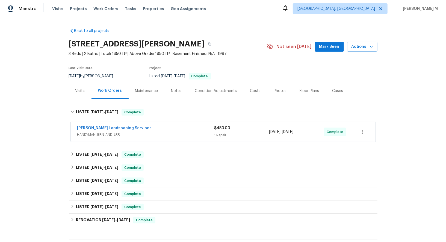
click at [90, 134] on div "Rodriguez Landscaping Services HANDYMAN, BRN_AND_LRR" at bounding box center [145, 131] width 137 height 13
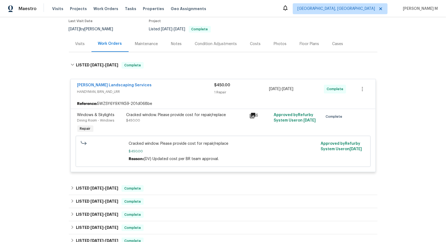
scroll to position [51, 0]
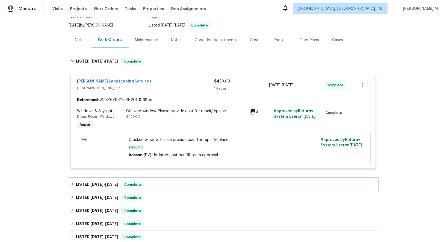
click at [111, 182] on span "8/21/25" at bounding box center [111, 184] width 13 height 4
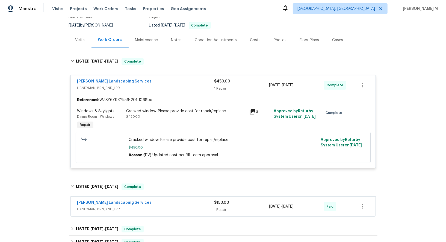
click at [102, 200] on span "Rodriguez Landscaping Services" at bounding box center [114, 202] width 74 height 5
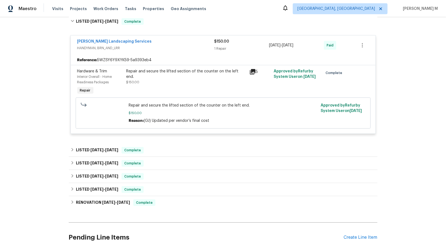
scroll to position [255, 0]
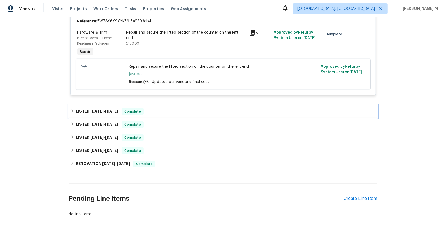
click at [95, 105] on div "LISTED 8/7/25 - 8/14/25 Complete" at bounding box center [223, 111] width 308 height 13
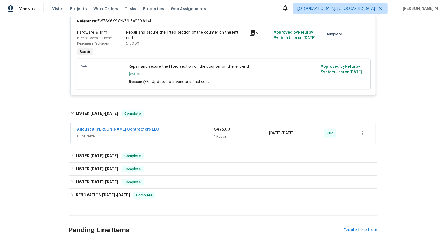
click at [95, 133] on span "HANDYMAN" at bounding box center [145, 135] width 137 height 5
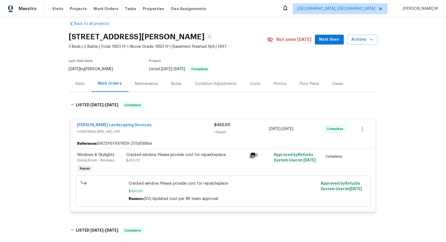
scroll to position [0, 0]
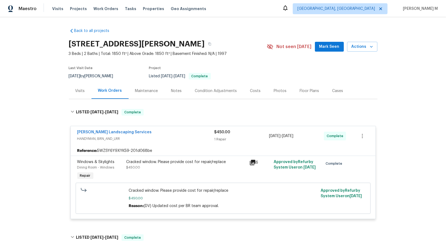
click at [134, 91] on div "Maintenance" at bounding box center [147, 91] width 36 height 16
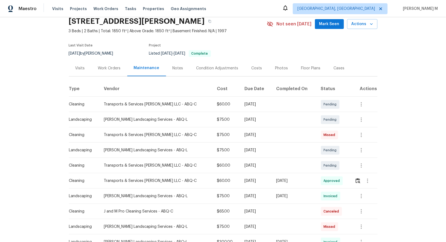
scroll to position [6, 0]
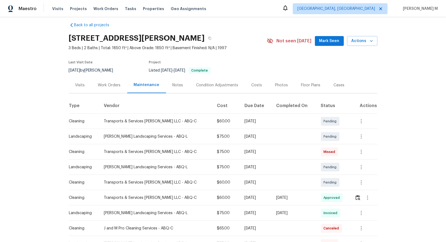
click at [112, 84] on div "Work Orders" at bounding box center [109, 84] width 23 height 5
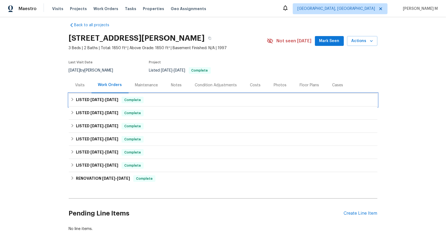
click at [94, 93] on div "LISTED 9/22/25 - 9/25/25 Complete" at bounding box center [223, 99] width 308 height 13
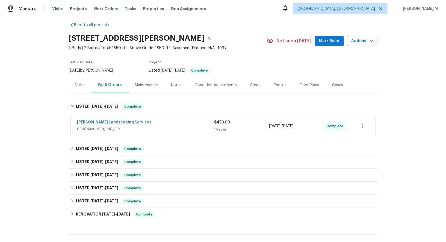
click at [96, 127] on span "HANDYMAN, BRN_AND_LRR" at bounding box center [145, 128] width 137 height 5
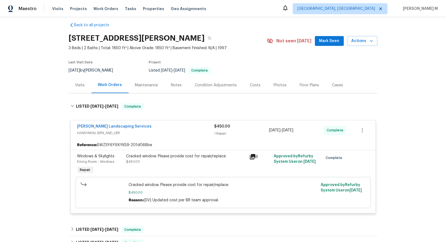
scroll to position [115, 0]
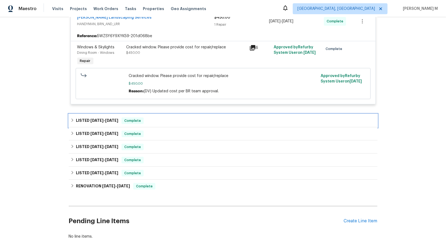
click at [106, 117] on h6 "LISTED 8/19/25 - 8/21/25" at bounding box center [97, 120] width 42 height 7
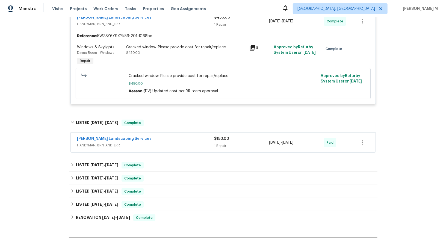
click at [103, 142] on span "HANDYMAN, BRN_AND_LRR" at bounding box center [145, 144] width 137 height 5
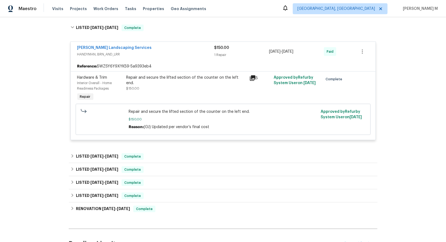
scroll to position [255, 0]
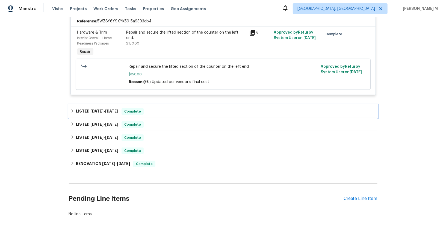
click at [109, 109] on span "8/14/25" at bounding box center [111, 111] width 13 height 4
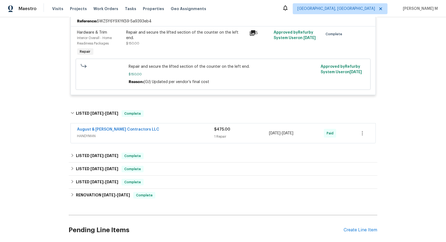
click at [106, 133] on span "HANDYMAN" at bounding box center [145, 135] width 137 height 5
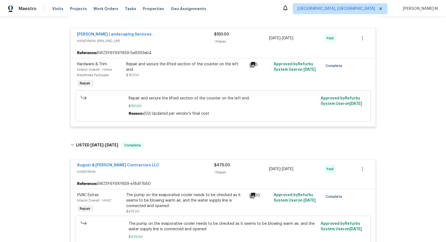
scroll to position [220, 0]
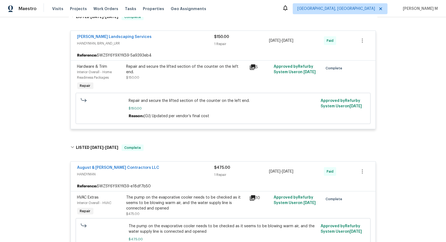
click at [192, 72] on div "Repair and secure the lifted section of the counter on the left end. $150.00" at bounding box center [186, 77] width 123 height 31
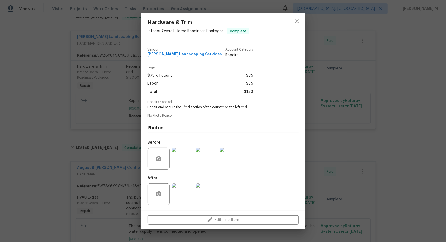
click at [186, 161] on img at bounding box center [183, 159] width 22 height 22
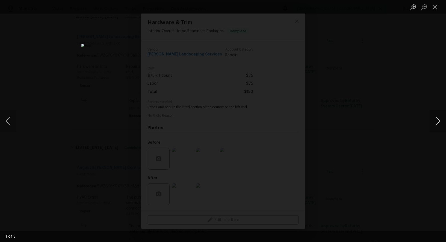
click at [434, 121] on button "Next image" at bounding box center [437, 121] width 16 height 22
click at [417, 107] on div "Lightbox" at bounding box center [223, 121] width 446 height 242
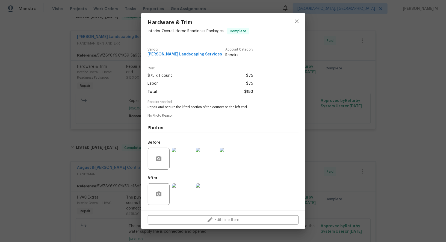
click at [317, 171] on div "Hardware & Trim Interior Overall - Home Readiness Packages Complete Vendor Rodr…" at bounding box center [223, 121] width 446 height 242
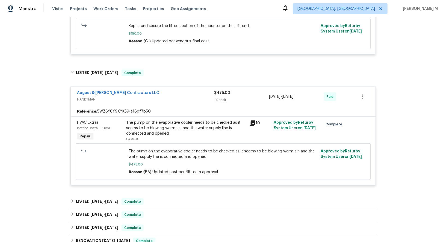
scroll to position [297, 0]
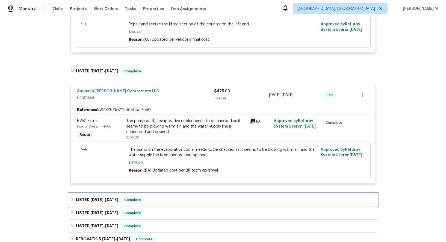
click at [102, 196] on h6 "LISTED 7/15/25 - 7/30/25" at bounding box center [97, 199] width 42 height 7
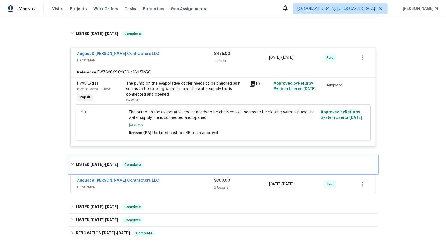
scroll to position [335, 0]
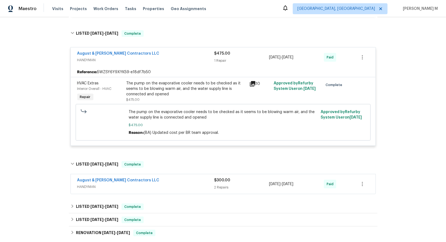
click at [94, 184] on span "HANDYMAN" at bounding box center [145, 186] width 137 height 5
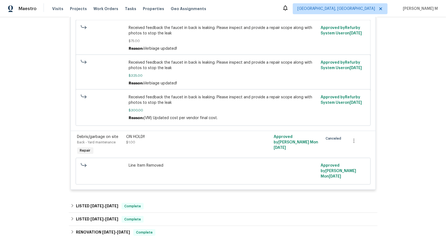
scroll to position [556, 0]
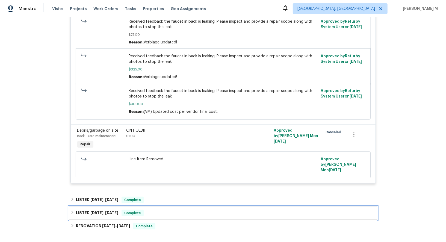
click at [109, 206] on div "LISTED 5/5/25 - 5/7/25 Complete" at bounding box center [223, 212] width 308 height 13
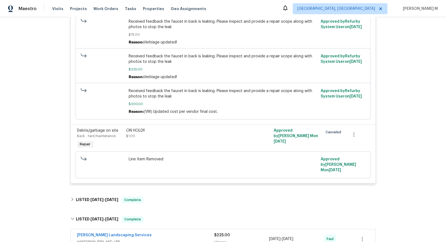
click at [107, 239] on span "HANDYMAN, BRN_AND_LRR" at bounding box center [145, 241] width 137 height 5
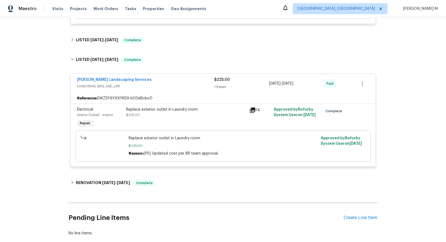
scroll to position [717, 0]
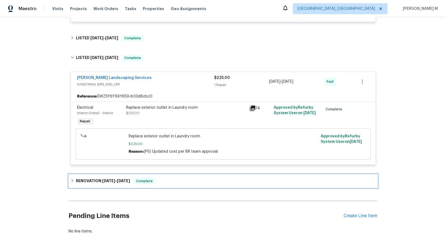
click at [111, 179] on span "4/17/25" at bounding box center [108, 181] width 13 height 4
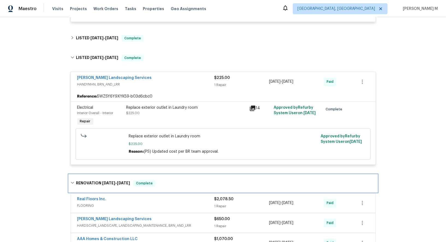
scroll to position [809, 0]
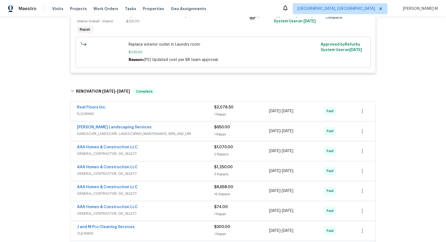
click at [92, 111] on span "FLOORING" at bounding box center [145, 113] width 137 height 5
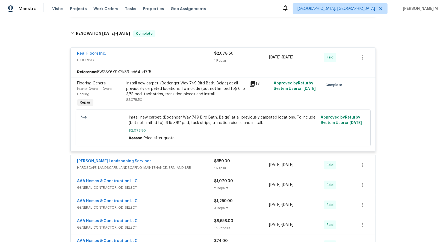
scroll to position [880, 0]
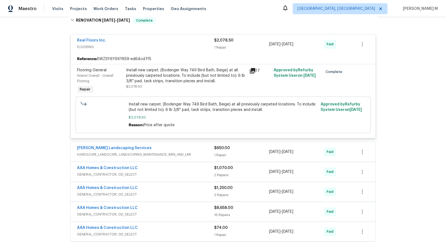
click at [117, 152] on span "HARDSCAPE_LANDSCAPE, LANDSCAPING_MAINTENANCE, BRN_AND_LRR" at bounding box center [145, 154] width 137 height 5
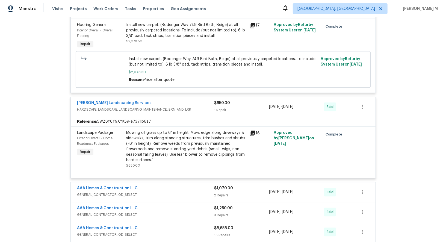
scroll to position [972, 0]
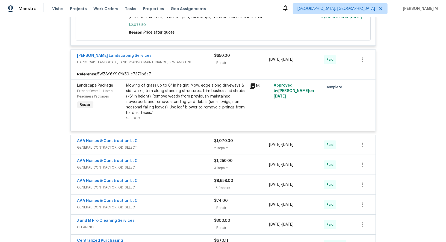
click at [128, 145] on span "GENERAL_CONTRACTOR, OD_SELECT" at bounding box center [145, 147] width 137 height 5
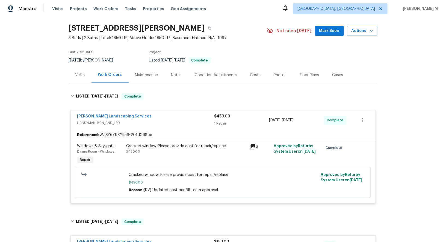
scroll to position [0, 0]
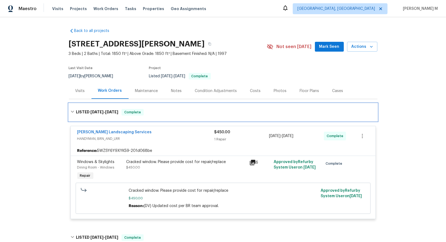
click at [153, 103] on div "LISTED 9/22/25 - 9/25/25 Complete" at bounding box center [223, 111] width 308 height 17
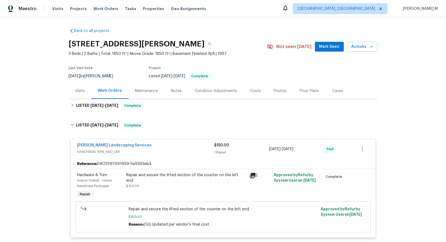
click at [146, 92] on div "Maintenance" at bounding box center [147, 91] width 36 height 16
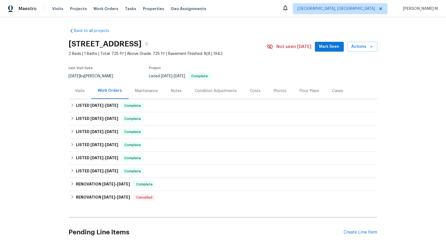
click at [135, 88] on div "Maintenance" at bounding box center [146, 90] width 23 height 5
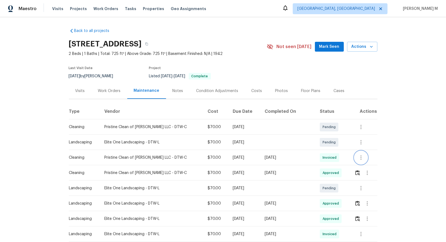
click at [360, 155] on icon "button" at bounding box center [360, 157] width 7 height 7
click at [360, 155] on li "Message vendor" at bounding box center [371, 154] width 38 height 9
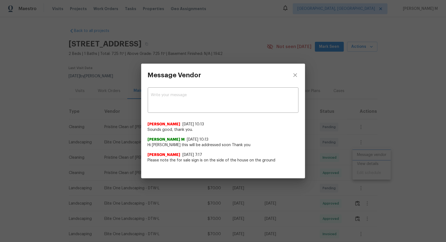
click at [344, 148] on div "Message Vendor x ​ [PERSON_NAME] [DATE] 10:13 Sounds good, thank you. [PERSON_N…" at bounding box center [223, 121] width 446 height 242
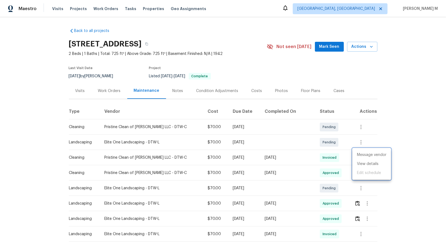
click at [324, 165] on div at bounding box center [223, 121] width 446 height 242
click at [365, 166] on button "button" at bounding box center [366, 172] width 13 height 13
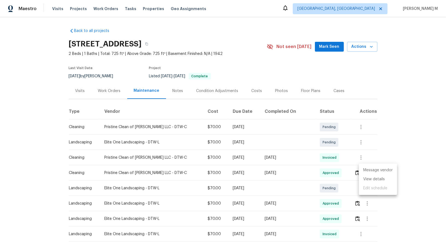
click at [365, 166] on ul "Message vendor View details Edit schedule" at bounding box center [378, 178] width 38 height 31
click at [365, 168] on li "Message vendor" at bounding box center [378, 170] width 38 height 9
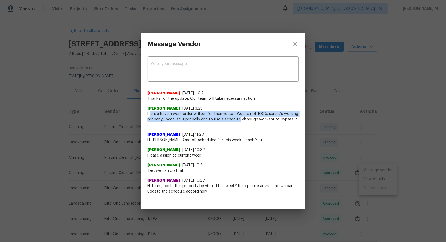
drag, startPoint x: 150, startPoint y: 116, endPoint x: 245, endPoint y: 126, distance: 95.7
click at [245, 126] on div "[PERSON_NAME] [DATE], 10:2 Thanks for the update. Our team will take necessary …" at bounding box center [223, 140] width 151 height 108
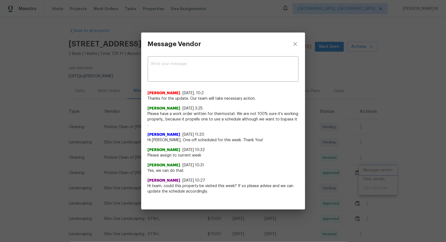
click at [398, 145] on div "Message Vendor x ​ [PERSON_NAME] [DATE], 10:2 Thanks for the update. Our team w…" at bounding box center [223, 121] width 446 height 242
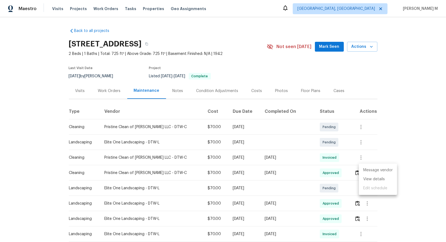
click at [383, 186] on ul "Message vendor View details Edit schedule" at bounding box center [378, 178] width 38 height 31
click at [383, 182] on li "View details" at bounding box center [378, 179] width 38 height 9
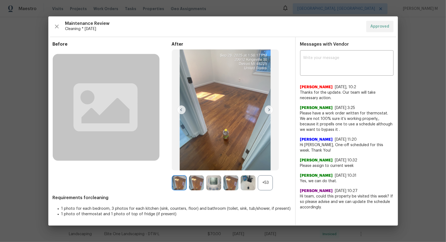
click at [261, 186] on div "+53" at bounding box center [265, 182] width 15 height 15
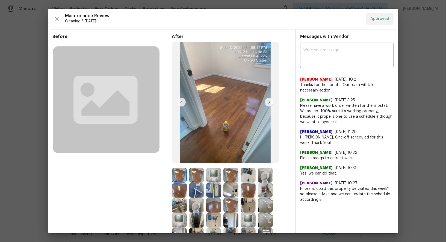
click at [211, 166] on div "After" at bounding box center [231, 176] width 119 height 284
click at [214, 172] on img at bounding box center [213, 175] width 15 height 15
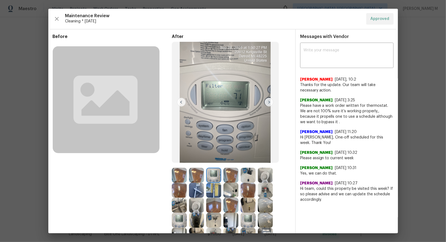
click at [212, 177] on img at bounding box center [213, 175] width 15 height 15
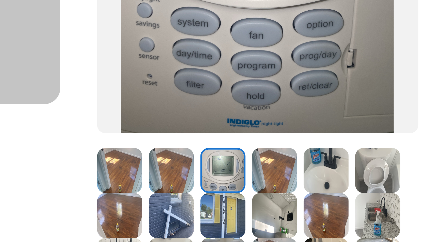
click at [209, 177] on img at bounding box center [213, 175] width 15 height 15
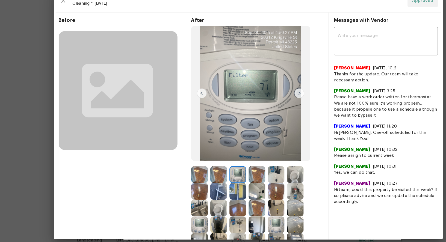
drag, startPoint x: 283, startPoint y: 176, endPoint x: 283, endPoint y: 214, distance: 38.5
click at [283, 214] on div "After" at bounding box center [231, 176] width 119 height 284
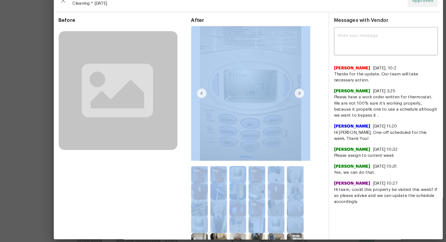
click at [209, 173] on img at bounding box center [213, 175] width 15 height 15
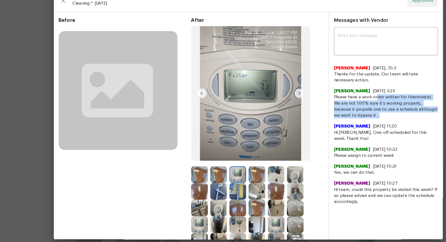
drag, startPoint x: 299, startPoint y: 103, endPoint x: 319, endPoint y: 123, distance: 28.7
click at [319, 123] on div "x ​ Nirosha Banu 9/29/25, 10:2 Thanks for the update. Our team will take necess…" at bounding box center [346, 123] width 102 height 158
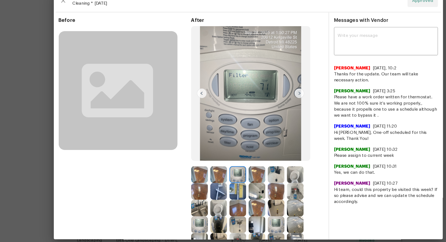
click at [319, 125] on div "Savitha Ekambaram 9/22/25, 11:20 Hi Sandy, One-off scheduled for this week. Tha…" at bounding box center [346, 135] width 93 height 21
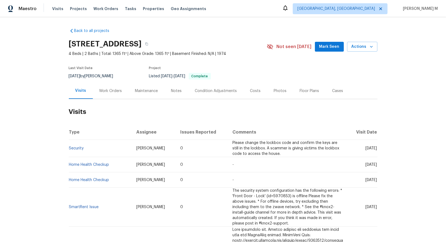
click at [108, 92] on div "Work Orders" at bounding box center [111, 91] width 36 height 16
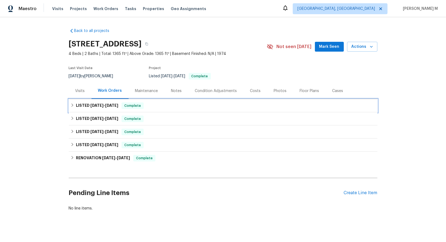
click at [105, 103] on span "[DATE]" at bounding box center [111, 105] width 13 height 4
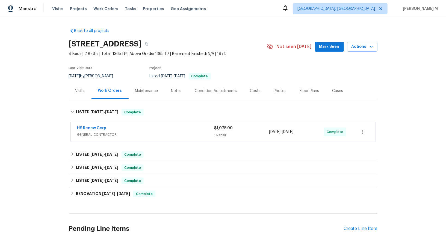
click at [105, 132] on span "GENERAL_CONTRACTOR" at bounding box center [145, 134] width 137 height 5
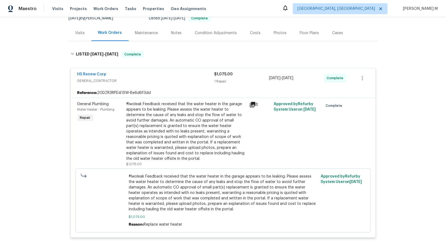
scroll to position [59, 0]
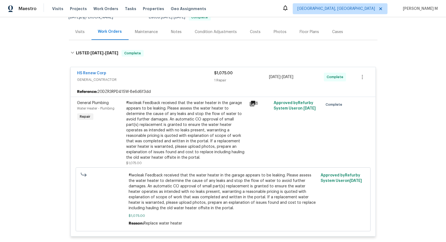
click at [195, 127] on div "#lwoleak Feedback received that the water heater in the garage appears to be le…" at bounding box center [186, 130] width 120 height 60
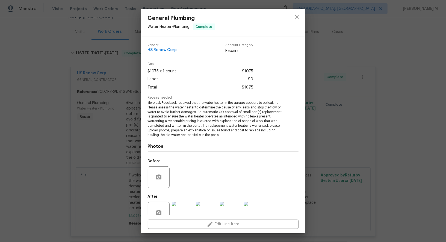
scroll to position [7, 0]
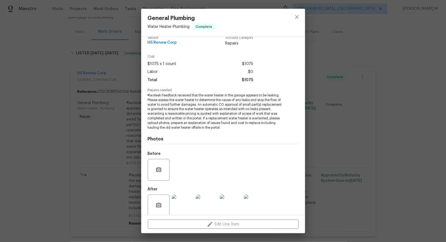
click at [185, 203] on img at bounding box center [183, 205] width 22 height 22
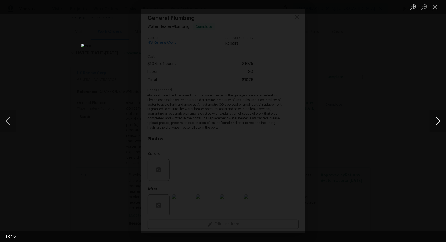
click at [435, 126] on button "Next image" at bounding box center [437, 121] width 16 height 22
click at [436, 126] on button "Next image" at bounding box center [437, 121] width 16 height 22
click at [436, 122] on button "Next image" at bounding box center [437, 121] width 16 height 22
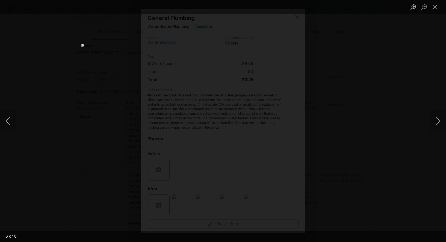
click at [366, 134] on div "Lightbox" at bounding box center [223, 121] width 446 height 242
click at [438, 121] on button "Next image" at bounding box center [437, 121] width 16 height 22
click at [435, 10] on button "Close lightbox" at bounding box center [434, 7] width 11 height 10
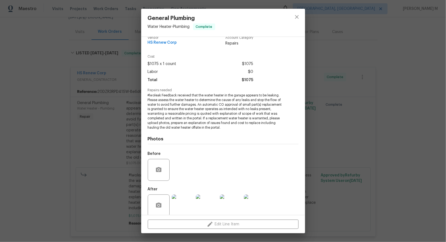
click at [209, 194] on img at bounding box center [207, 205] width 22 height 22
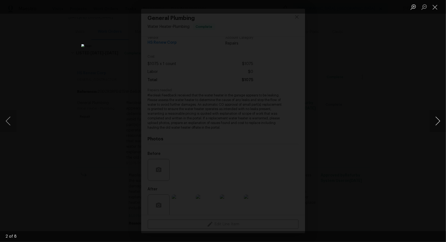
click at [435, 121] on button "Next image" at bounding box center [437, 121] width 16 height 22
click at [399, 113] on div "Lightbox" at bounding box center [223, 121] width 446 height 242
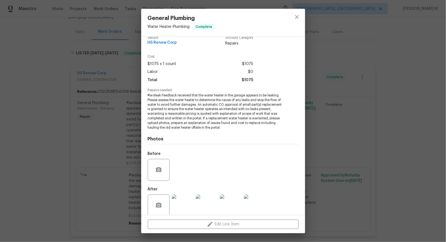
click at [126, 110] on div "General Plumbing Water Heater - Plumbing Complete Vendor HS Renew Corp Account …" at bounding box center [223, 121] width 446 height 242
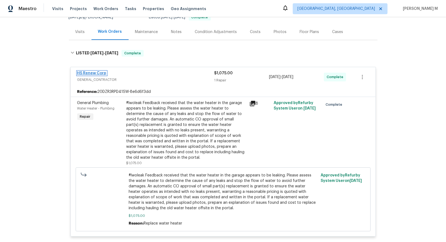
click at [91, 71] on link "HS Renew Corp" at bounding box center [91, 73] width 29 height 4
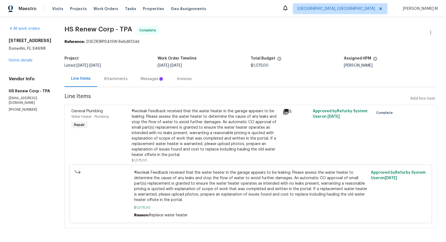
click at [157, 76] on div "Messages" at bounding box center [152, 79] width 36 height 16
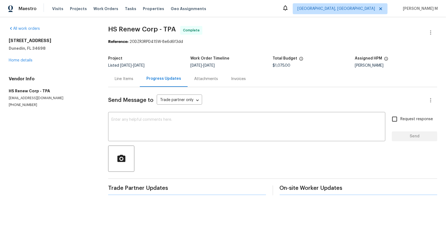
click at [157, 76] on div "Progress Updates" at bounding box center [163, 78] width 35 height 5
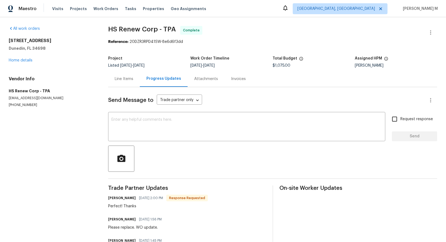
click at [124, 80] on div "Line Items" at bounding box center [124, 79] width 32 height 16
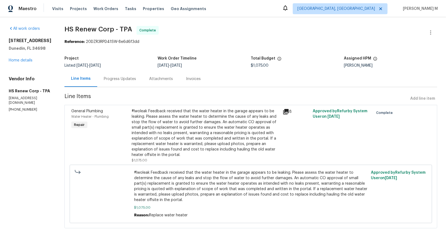
click at [208, 111] on div "#lwoleak Feedback received that the water heater in the garage appears to be le…" at bounding box center [206, 132] width 148 height 49
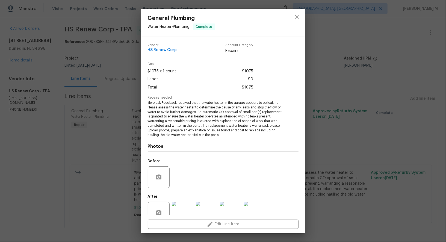
scroll to position [7, 0]
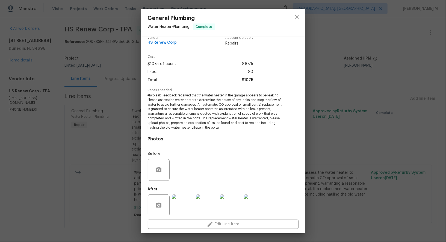
click at [235, 199] on img at bounding box center [231, 205] width 22 height 22
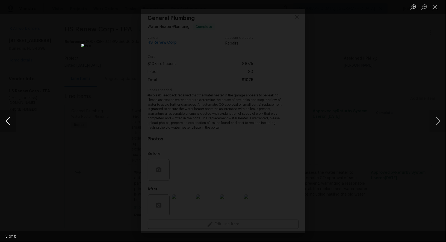
click at [9, 120] on button "Previous image" at bounding box center [8, 121] width 16 height 22
click at [7, 123] on button "Previous image" at bounding box center [8, 121] width 16 height 22
click at [216, 122] on img "Lightbox" at bounding box center [222, 121] width 283 height 154
click at [433, 117] on button "Next image" at bounding box center [437, 121] width 16 height 22
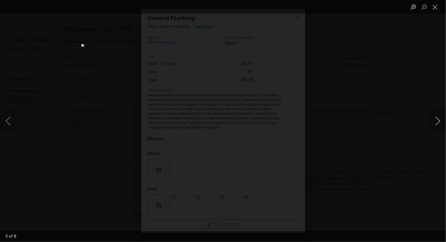
click at [433, 117] on button "Next image" at bounding box center [437, 121] width 16 height 22
click at [385, 96] on div "Lightbox" at bounding box center [223, 121] width 446 height 242
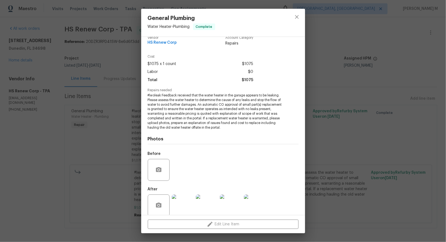
click at [335, 81] on div "General Plumbing Water Heater - Plumbing Complete Vendor HS Renew Corp Account …" at bounding box center [223, 121] width 446 height 242
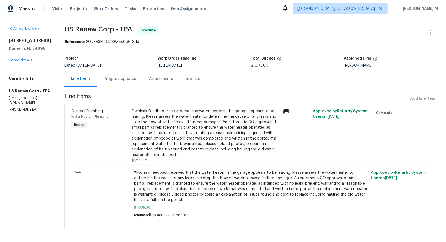
drag, startPoint x: 358, startPoint y: 2, endPoint x: 421, endPoint y: 2, distance: 63.3
click at [419, 2] on div "Maestro Visits Projects Work Orders Tasks Properties Geo Assignments [GEOGRAPHI…" at bounding box center [223, 8] width 446 height 17
click at [183, 115] on div "#lwoleak Feedback received that the water heater in the garage appears to be le…" at bounding box center [206, 132] width 148 height 49
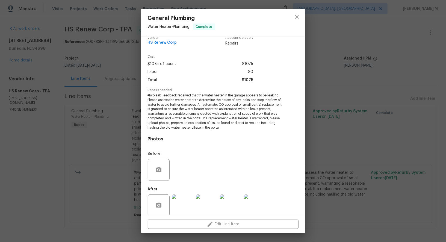
click at [112, 145] on div "General Plumbing Water Heater - Plumbing Complete Vendor HS Renew Corp Account …" at bounding box center [223, 121] width 446 height 242
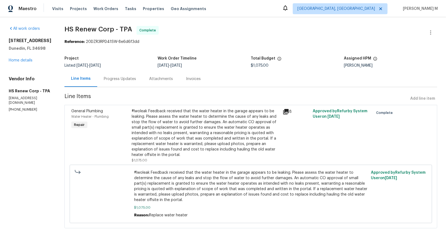
click at [115, 71] on div "Progress Updates" at bounding box center [119, 79] width 45 height 16
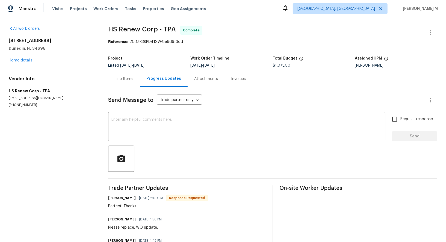
click at [122, 80] on div "Line Items" at bounding box center [124, 79] width 32 height 16
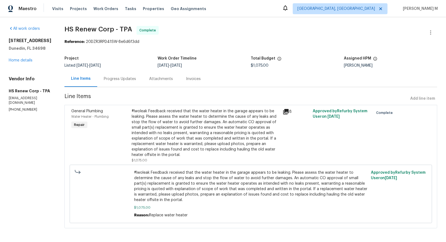
click at [218, 118] on div "#lwoleak Feedback received that the water heater in the garage appears to be le…" at bounding box center [206, 132] width 148 height 49
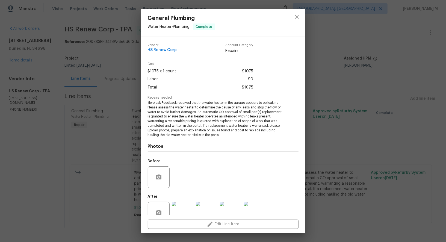
scroll to position [7, 0]
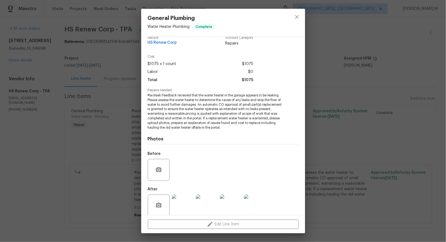
click at [184, 197] on img at bounding box center [183, 205] width 22 height 22
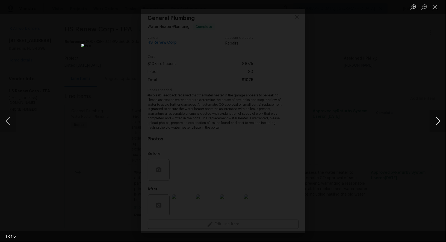
click at [436, 125] on button "Next image" at bounding box center [437, 121] width 16 height 22
click at [387, 87] on div "Lightbox" at bounding box center [223, 121] width 446 height 242
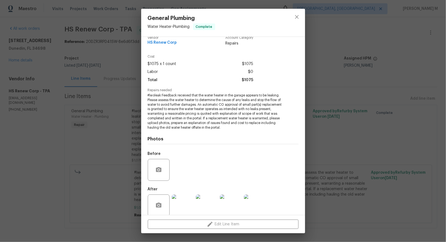
click at [178, 201] on img at bounding box center [183, 205] width 22 height 22
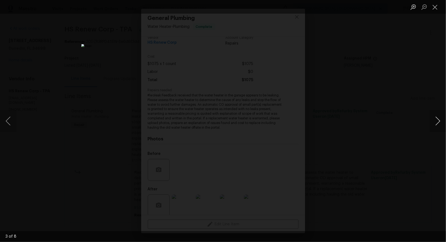
click at [433, 124] on button "Next image" at bounding box center [437, 121] width 16 height 22
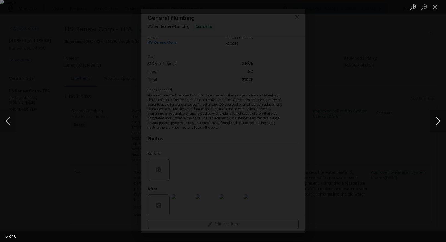
click at [433, 124] on button "Next image" at bounding box center [437, 121] width 16 height 22
click at [428, 105] on div "Lightbox" at bounding box center [223, 121] width 446 height 242
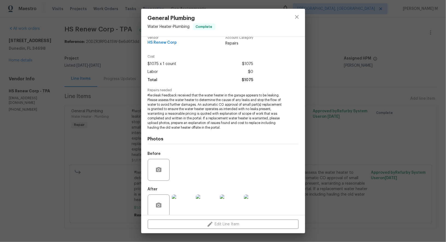
click at [179, 201] on img at bounding box center [183, 205] width 22 height 22
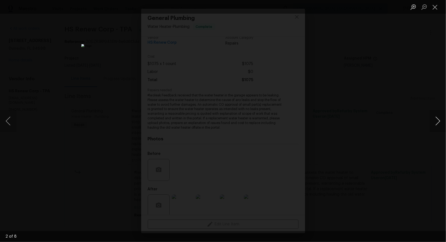
click at [437, 123] on button "Next image" at bounding box center [437, 121] width 16 height 22
click at [419, 59] on div "Lightbox" at bounding box center [223, 121] width 446 height 242
